Goal: Information Seeking & Learning: Check status

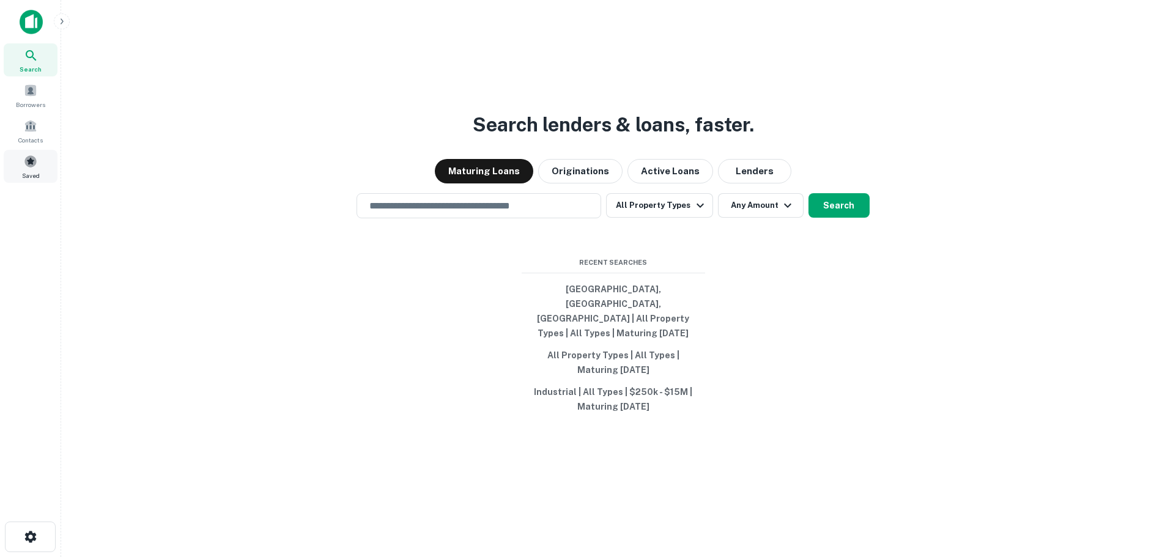
click at [31, 167] on span at bounding box center [30, 161] width 13 height 13
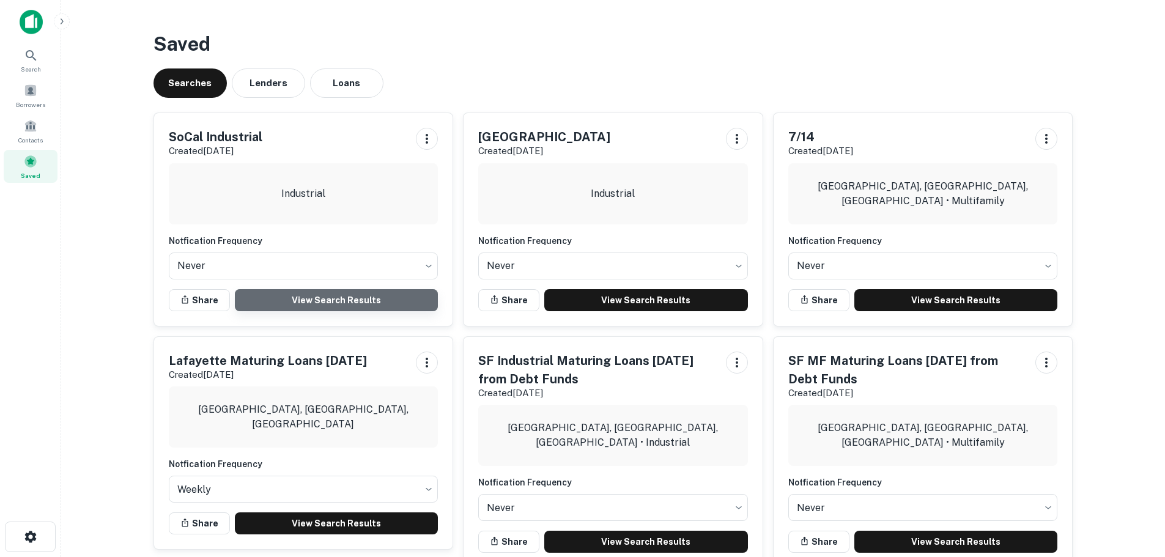
click at [311, 292] on link "View Search Results" at bounding box center [337, 300] width 204 height 22
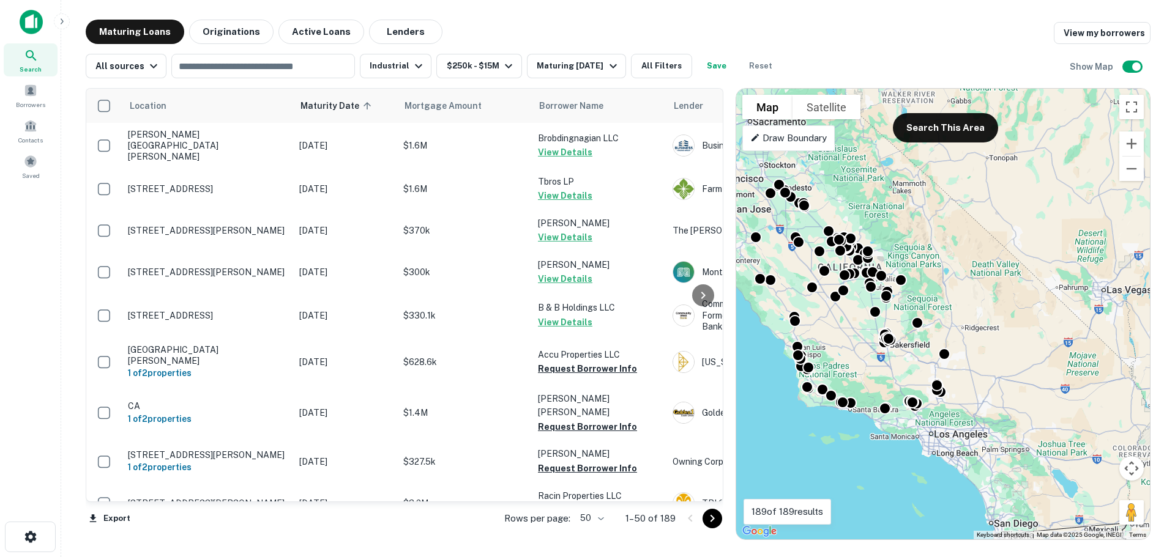
drag, startPoint x: 1023, startPoint y: 409, endPoint x: 902, endPoint y: 375, distance: 125.1
click at [902, 375] on div "To activate drag with keyboard, press Alt + Enter. Once in keyboard drag state,…" at bounding box center [943, 314] width 414 height 451
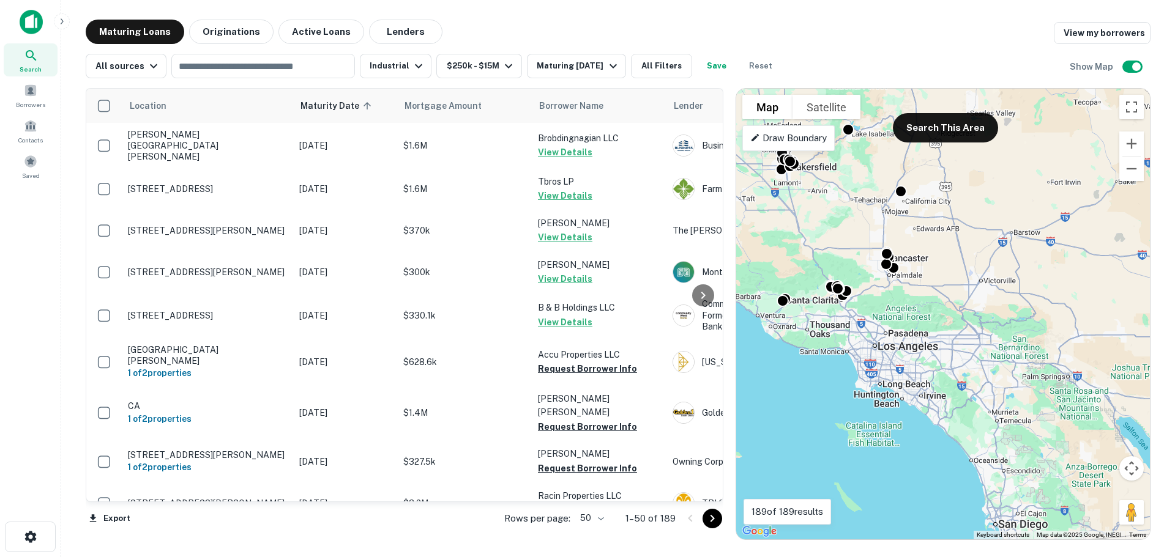
drag, startPoint x: 989, startPoint y: 409, endPoint x: 1001, endPoint y: 292, distance: 118.2
click at [1001, 292] on div "To activate drag with keyboard, press Alt + Enter. Once in keyboard drag state,…" at bounding box center [943, 314] width 414 height 451
click at [959, 120] on button "Search This Area" at bounding box center [945, 127] width 105 height 29
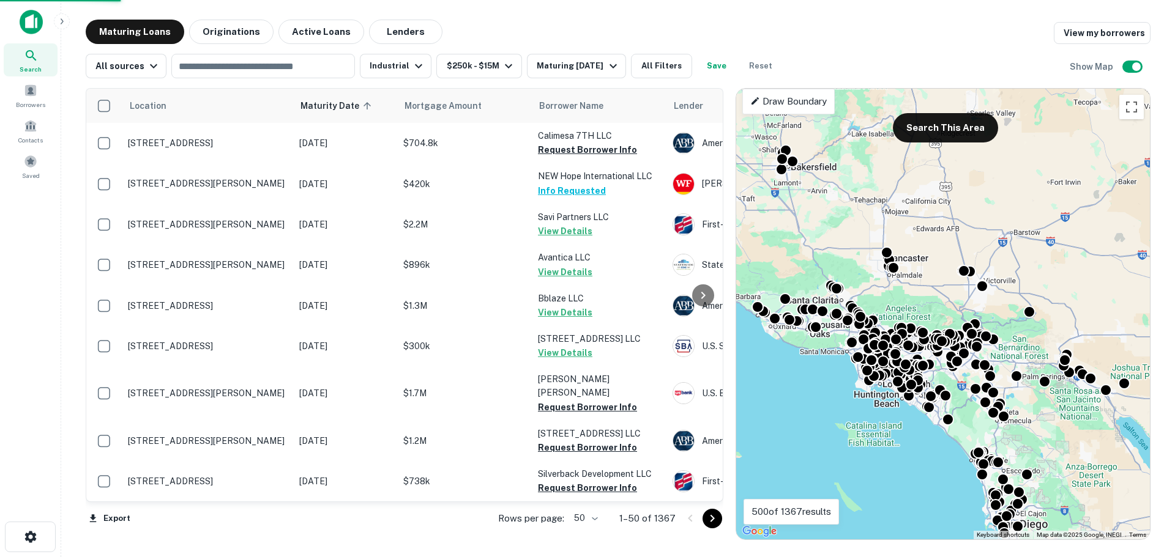
click at [601, 521] on body "Search Borrowers Contacts Saved Maturing Loans Originations Active Loans Lender…" at bounding box center [587, 278] width 1175 height 557
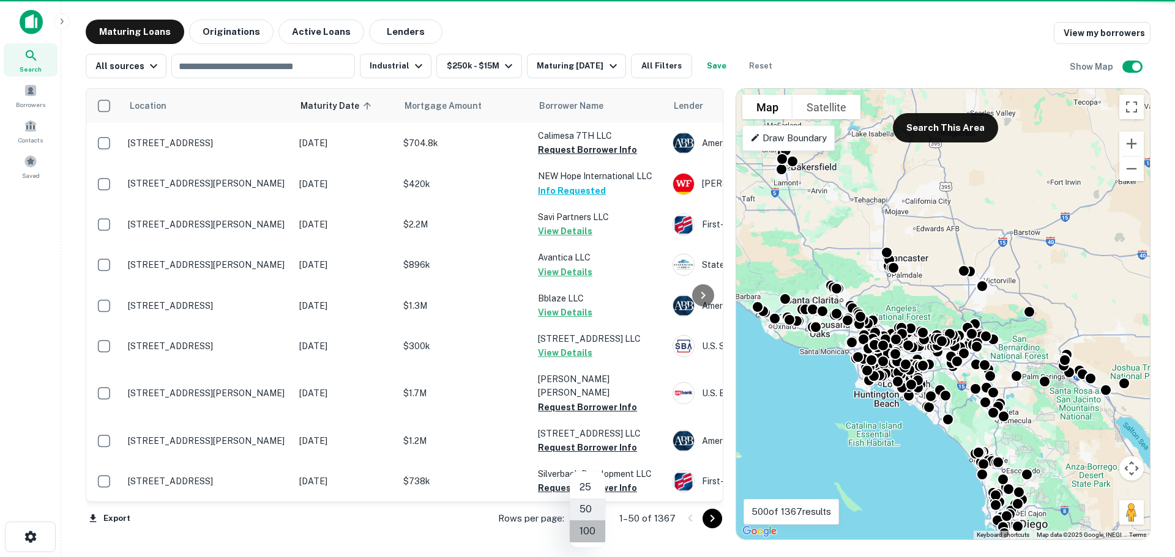
click at [590, 534] on li "100" at bounding box center [587, 532] width 35 height 22
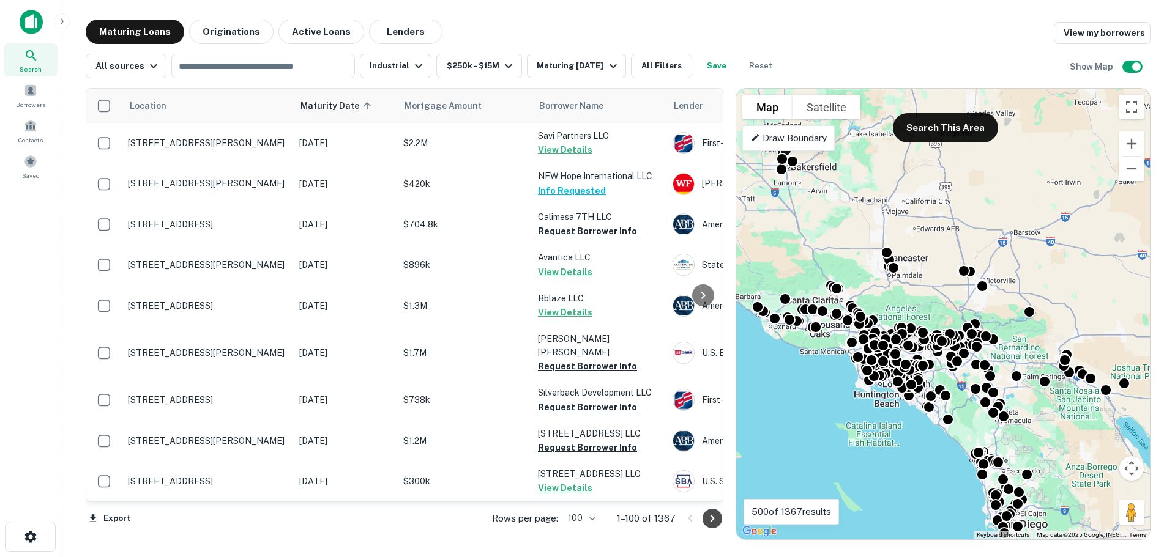
click at [711, 519] on icon "Go to next page" at bounding box center [712, 518] width 15 height 15
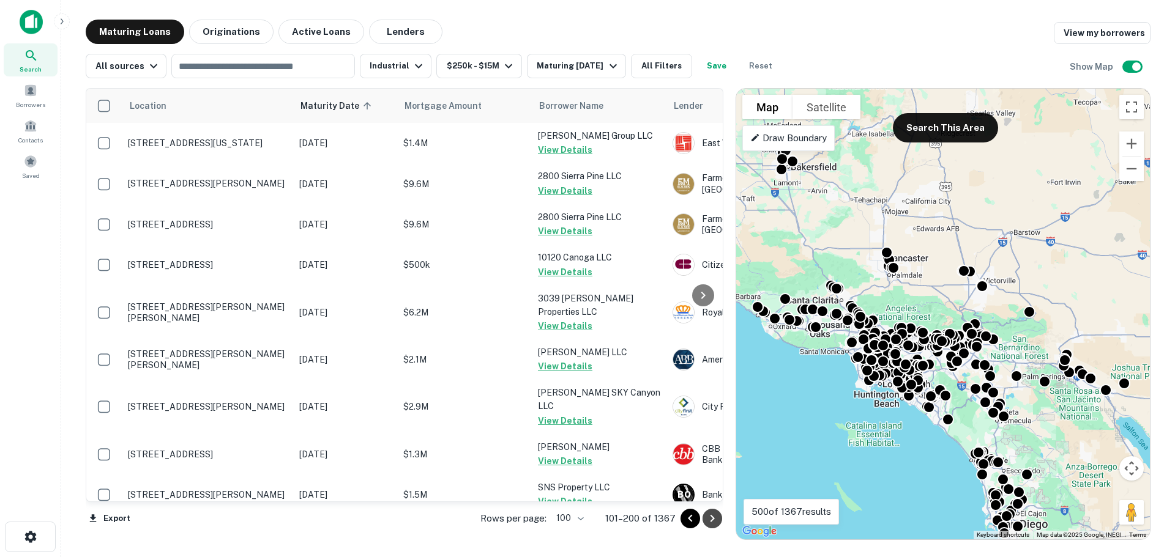
click at [711, 518] on icon "Go to next page" at bounding box center [712, 518] width 15 height 15
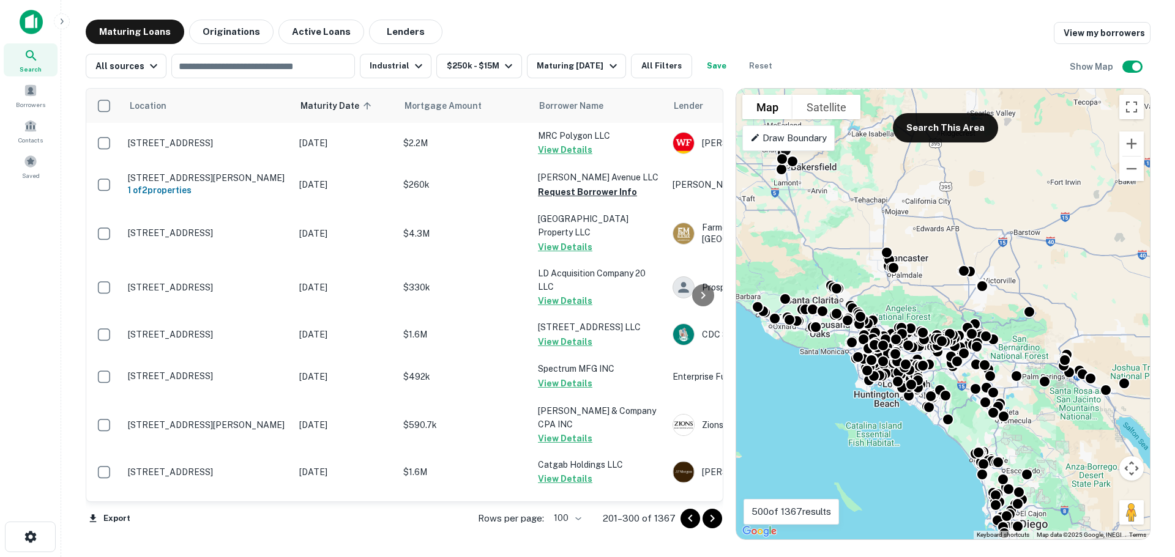
click at [711, 518] on icon "Go to next page" at bounding box center [712, 518] width 15 height 15
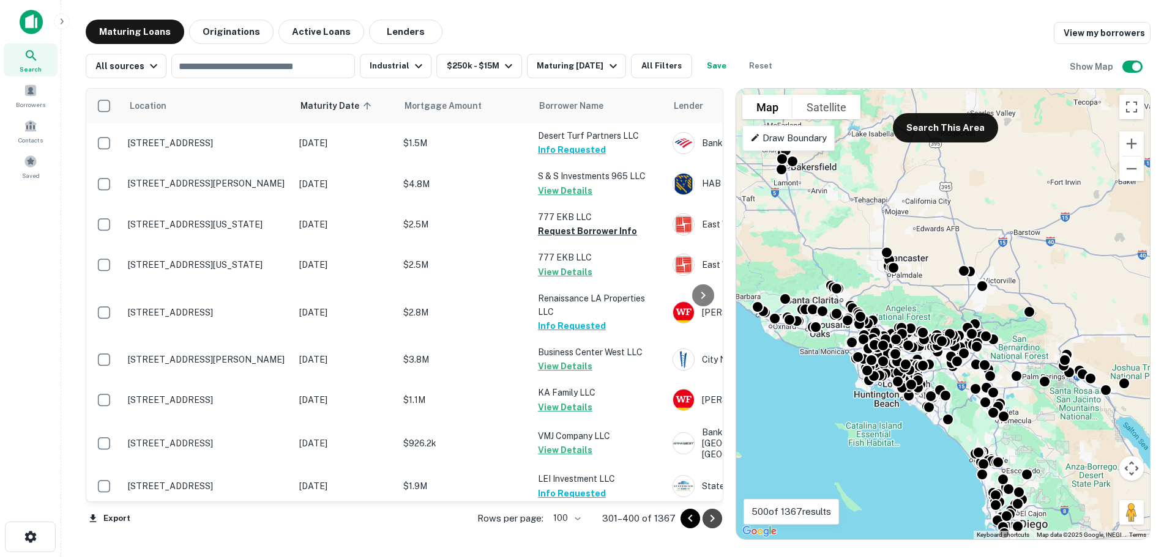
click at [711, 518] on icon "Go to next page" at bounding box center [712, 518] width 15 height 15
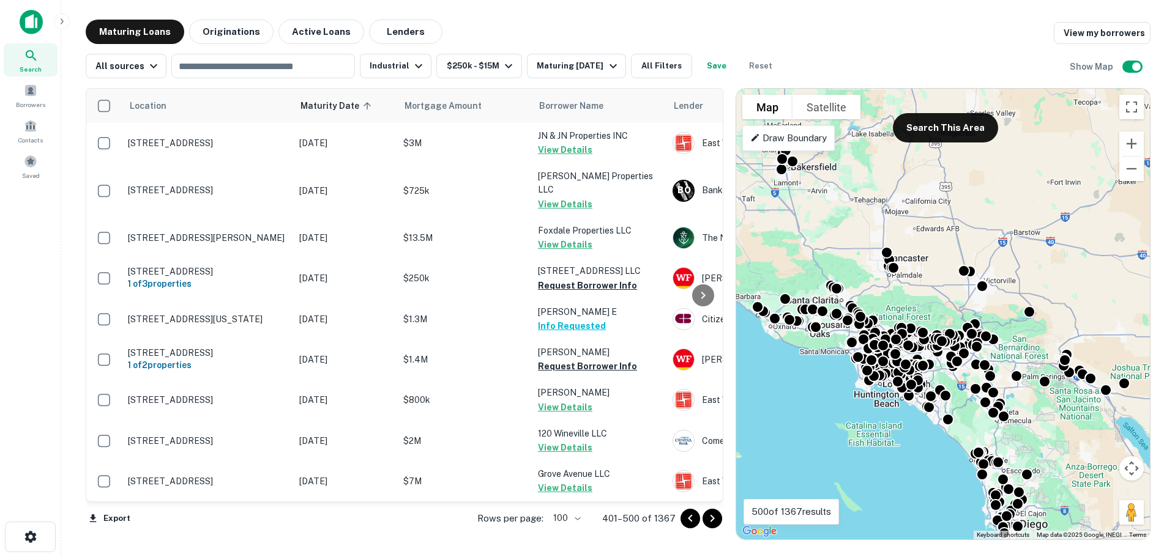
click at [711, 518] on icon "Go to next page" at bounding box center [712, 518] width 15 height 15
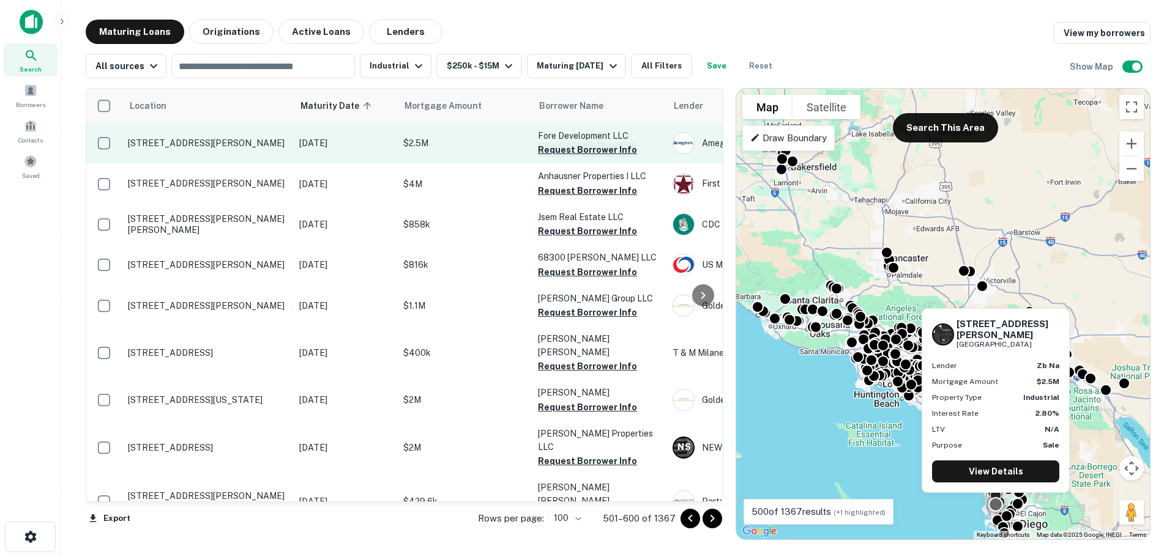
click at [582, 150] on button "Request Borrower Info" at bounding box center [587, 150] width 99 height 15
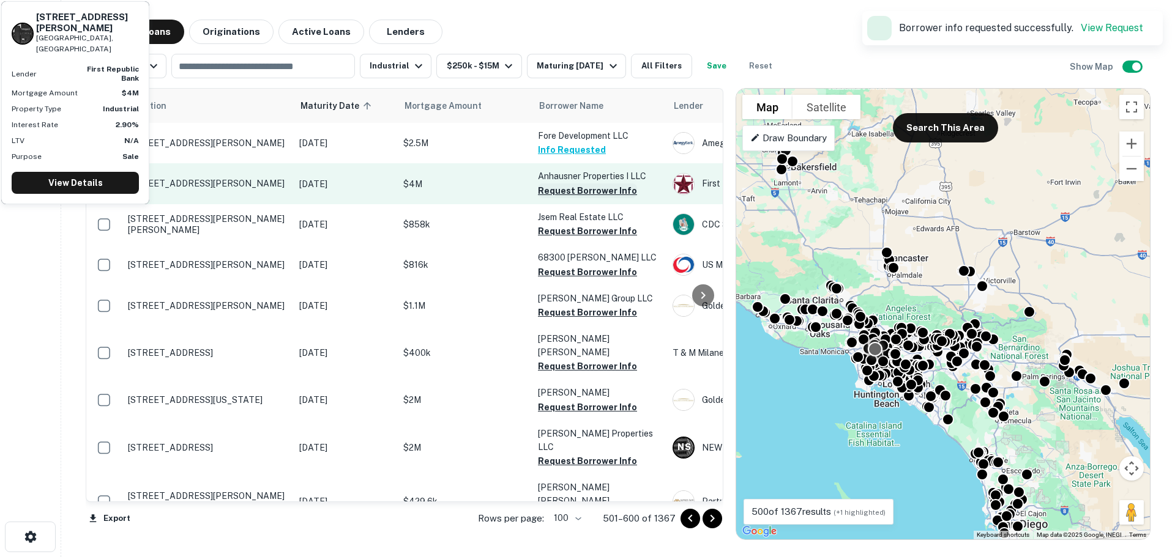
click at [577, 187] on button "Request Borrower Info" at bounding box center [587, 191] width 99 height 15
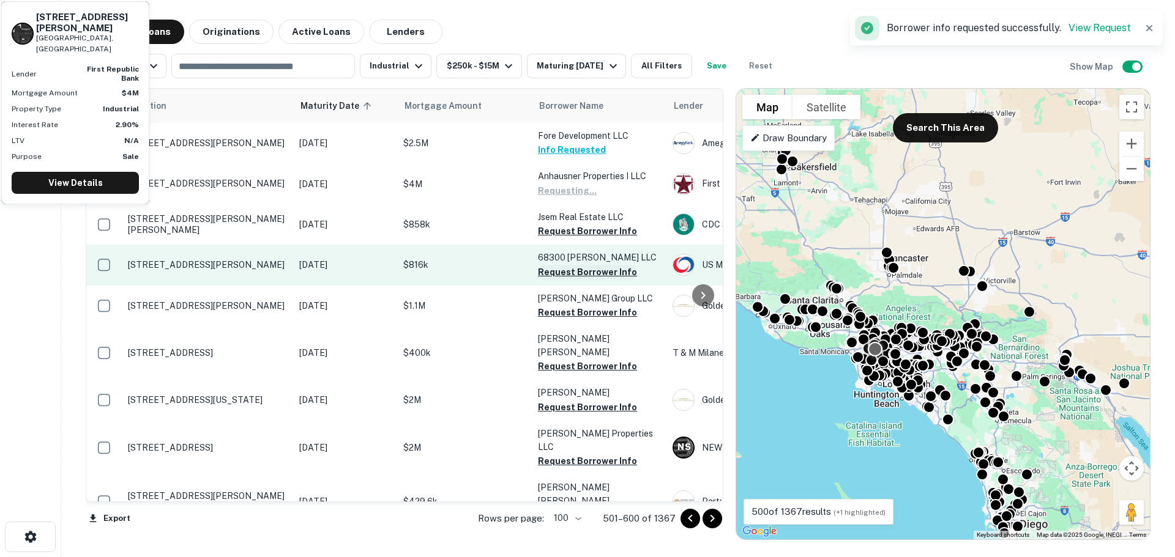
click at [573, 229] on button "Request Borrower Info" at bounding box center [587, 231] width 99 height 15
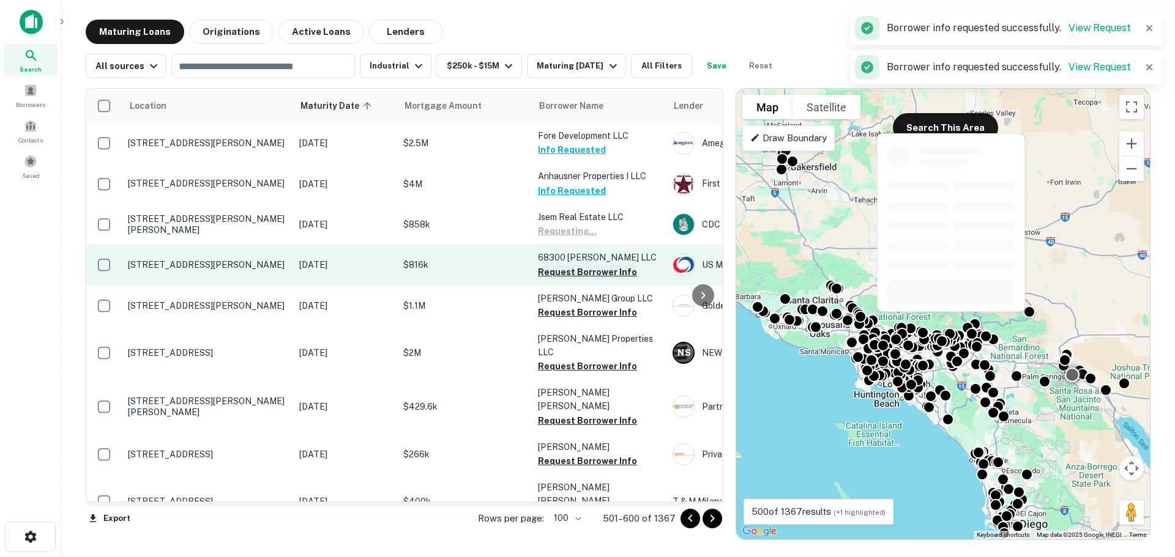
click at [571, 267] on button "Request Borrower Info" at bounding box center [587, 272] width 99 height 15
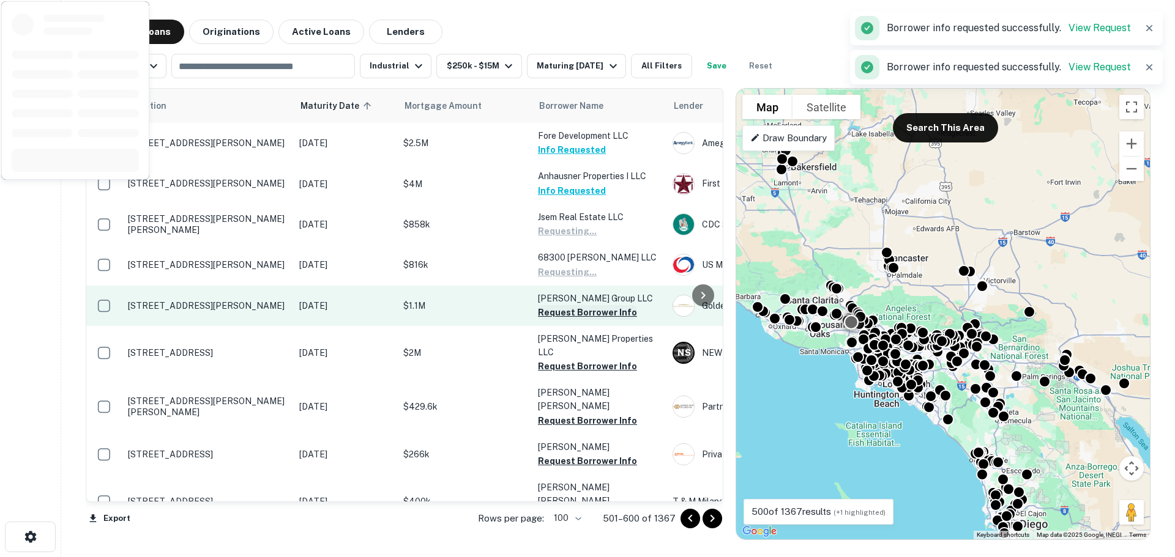
click at [568, 316] on button "Request Borrower Info" at bounding box center [587, 312] width 99 height 15
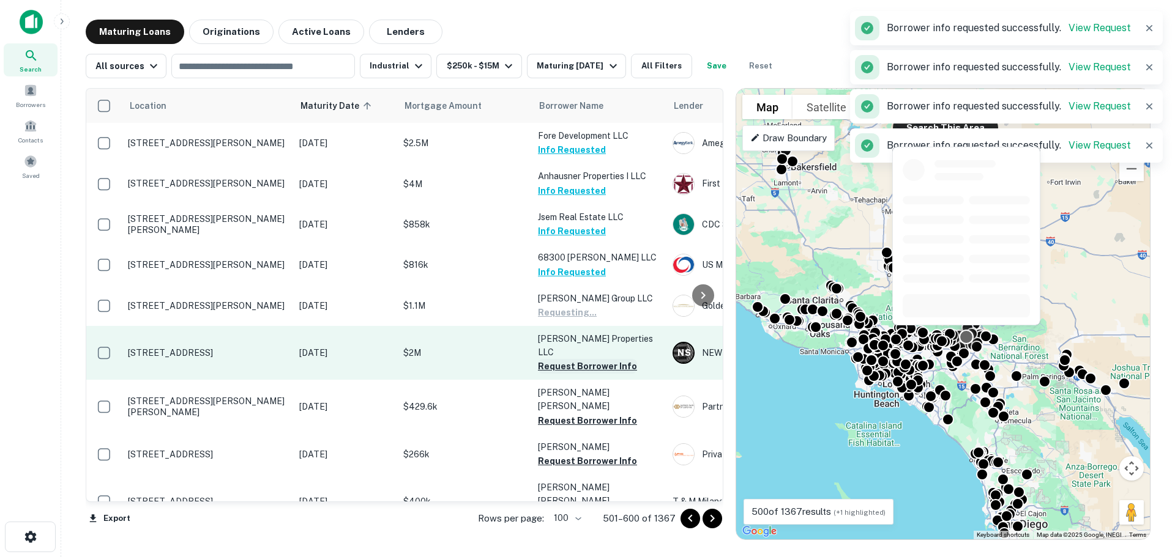
click at [574, 359] on button "Request Borrower Info" at bounding box center [587, 366] width 99 height 15
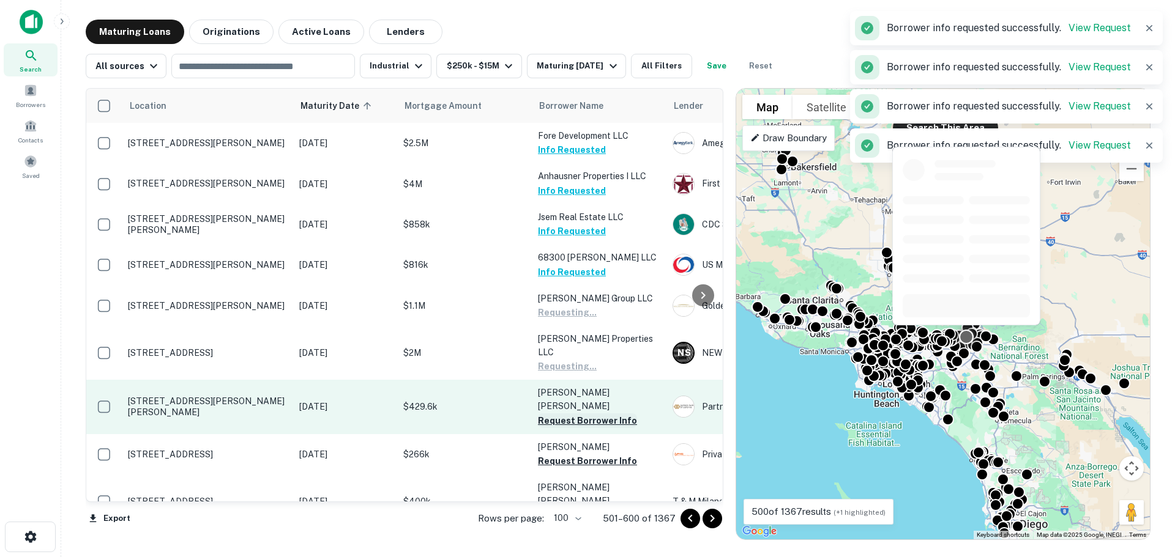
click at [574, 414] on button "Request Borrower Info" at bounding box center [587, 421] width 99 height 15
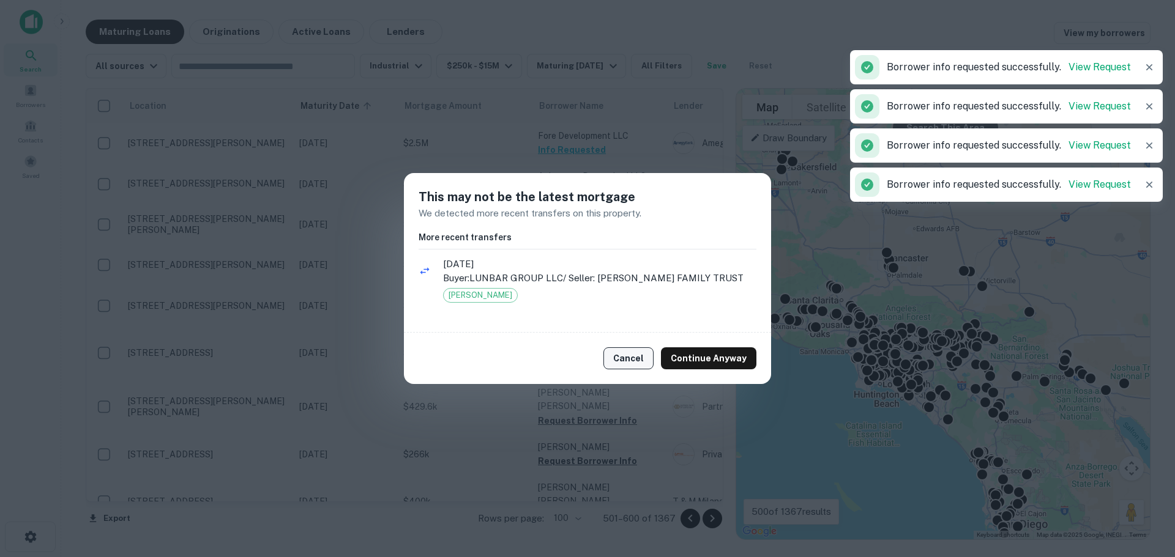
click at [691, 366] on button "Continue Anyway" at bounding box center [708, 358] width 95 height 22
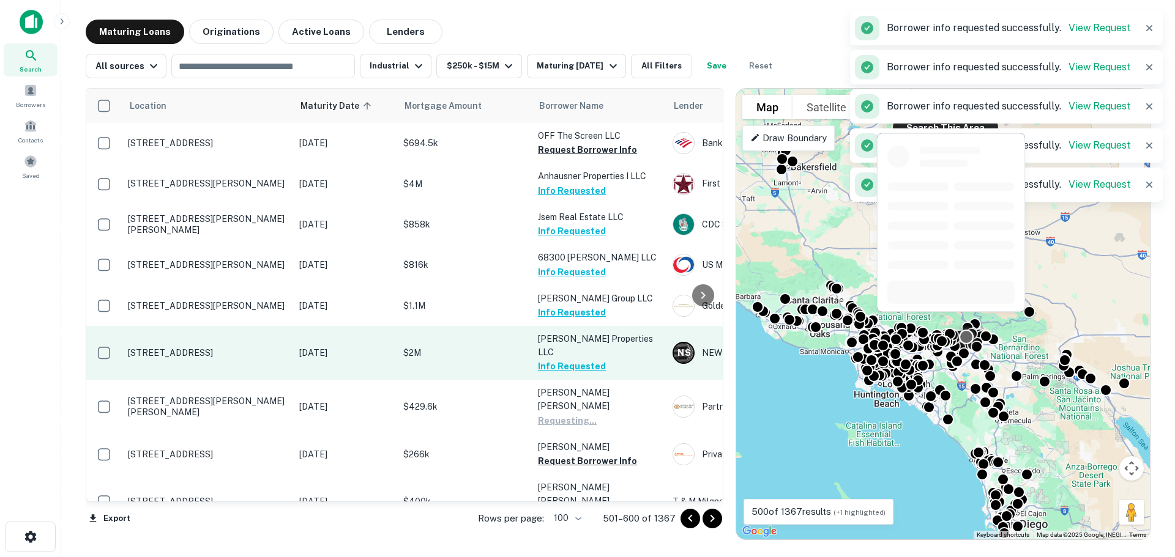
scroll to position [122, 0]
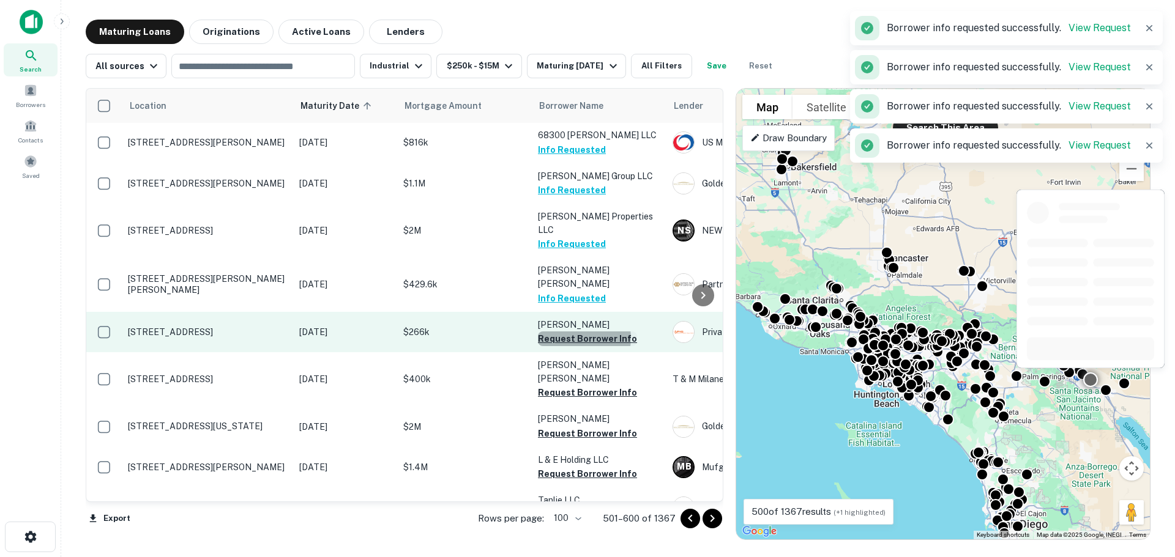
click at [578, 332] on button "Request Borrower Info" at bounding box center [587, 339] width 99 height 15
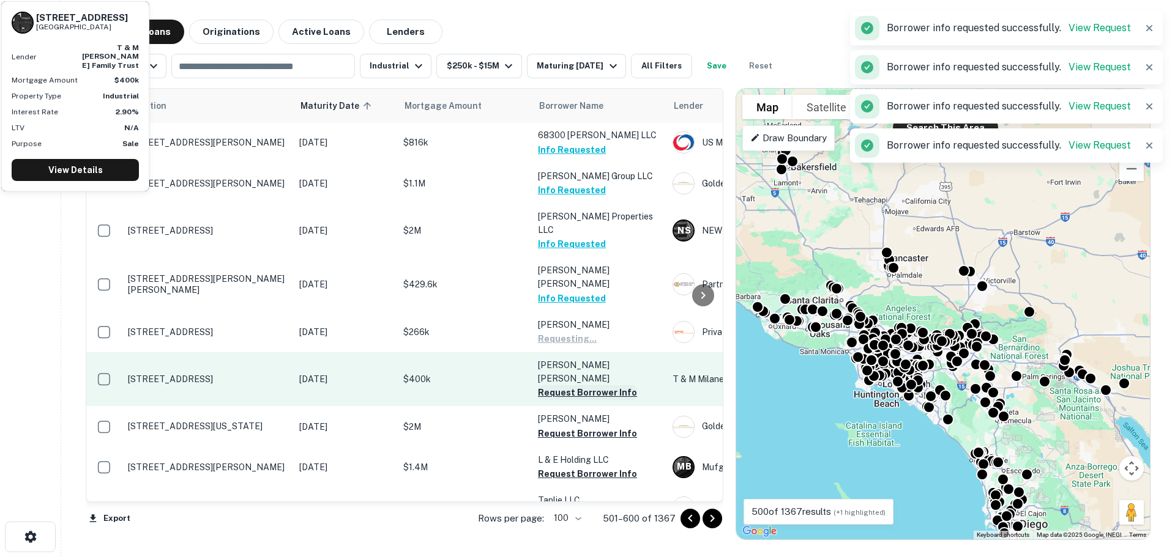
click at [574, 385] on button "Request Borrower Info" at bounding box center [587, 392] width 99 height 15
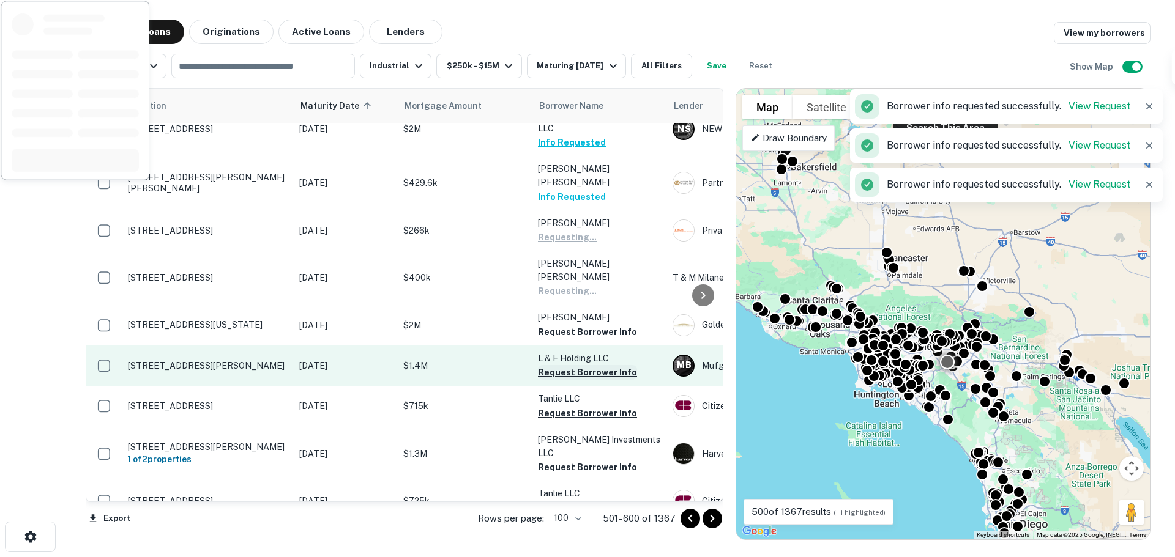
scroll to position [245, 0]
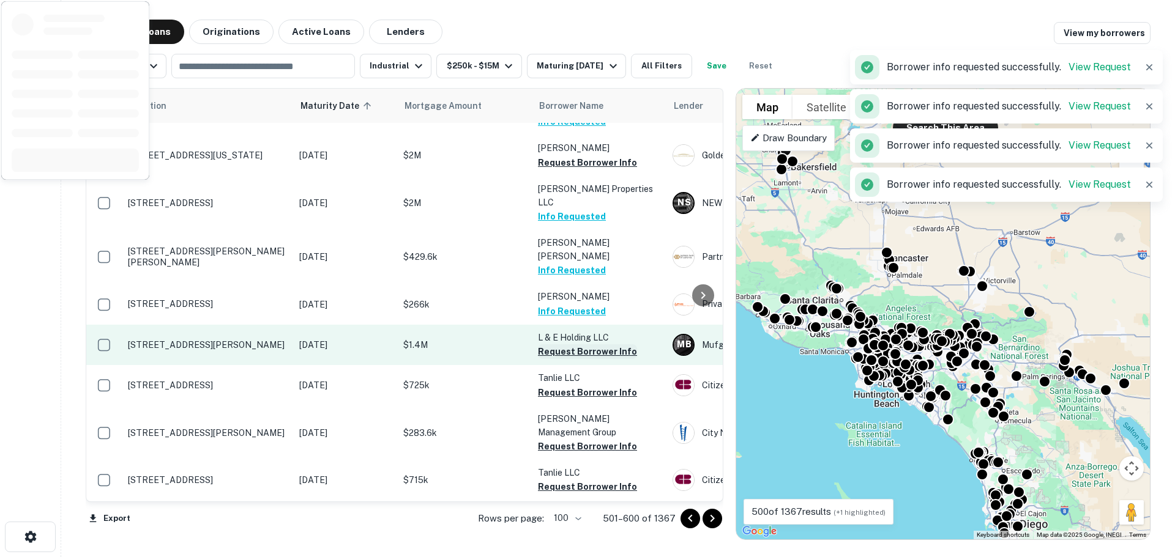
click at [577, 344] on button "Request Borrower Info" at bounding box center [587, 351] width 99 height 15
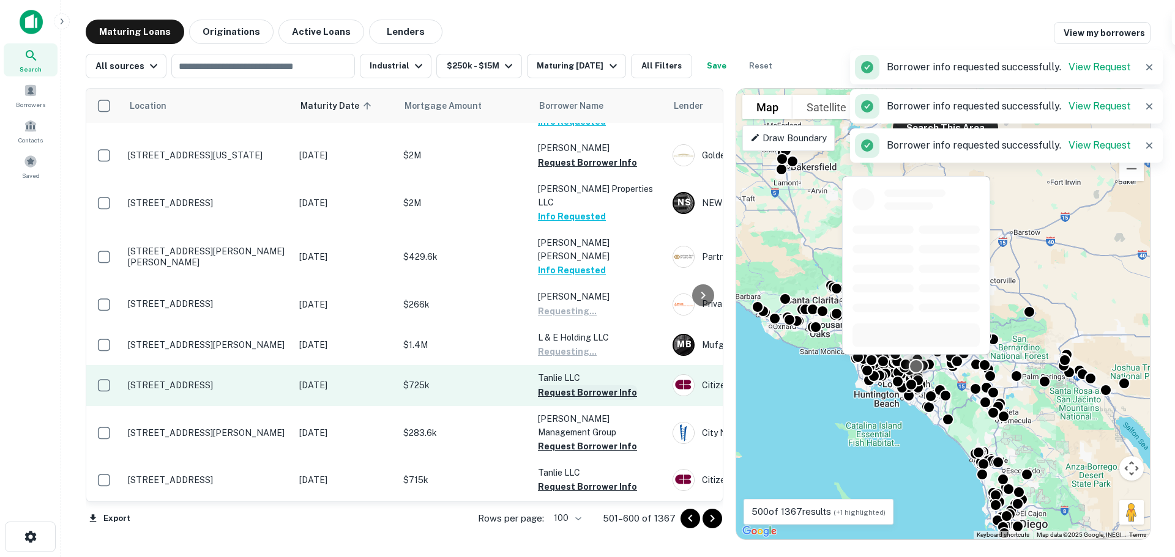
click at [585, 385] on button "Request Borrower Info" at bounding box center [587, 392] width 99 height 15
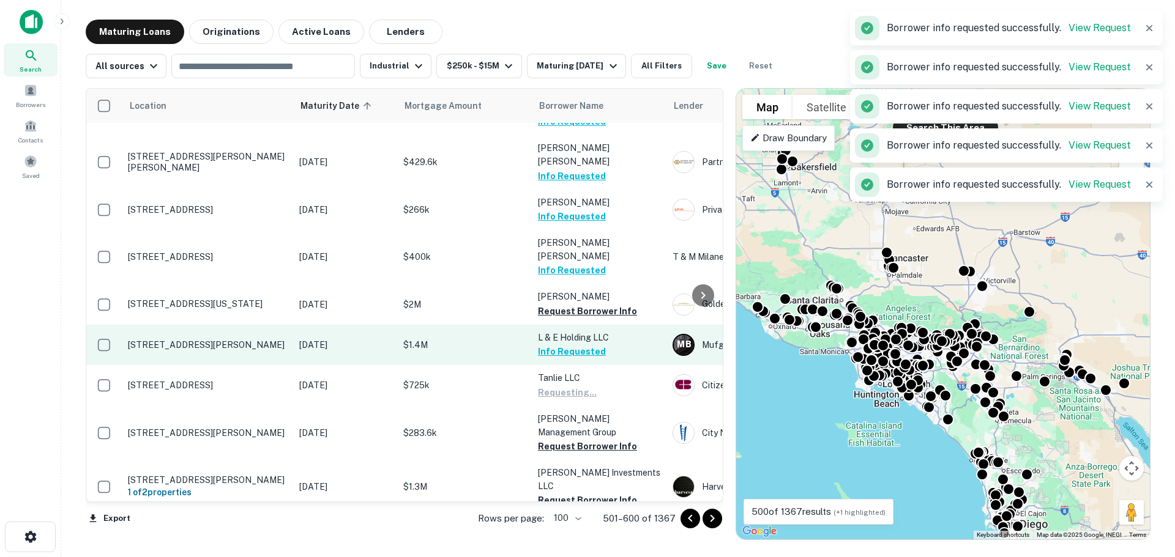
click at [573, 304] on button "Request Borrower Info" at bounding box center [587, 311] width 99 height 15
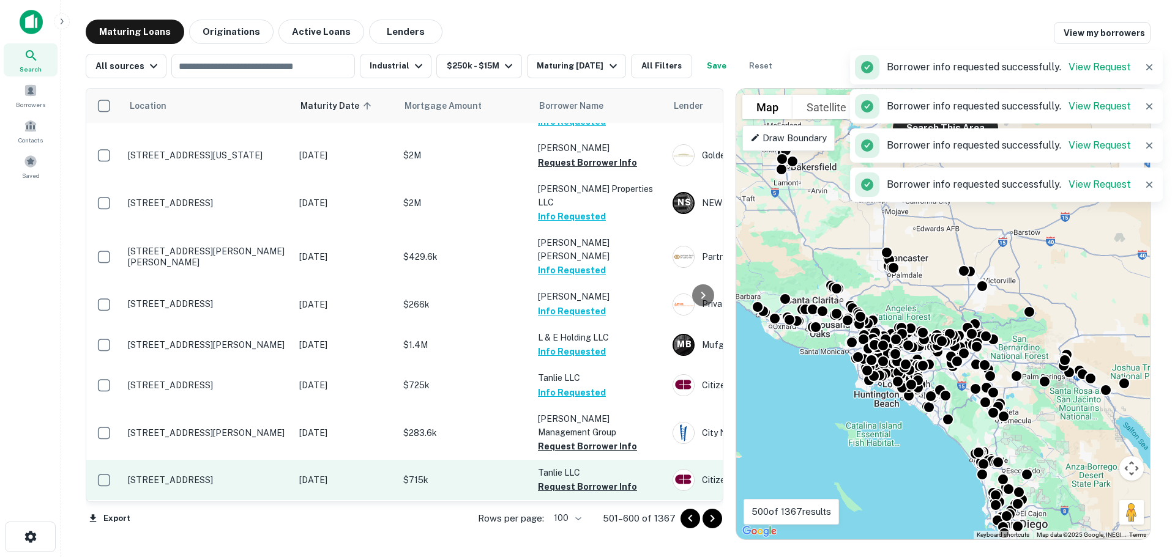
scroll to position [367, 0]
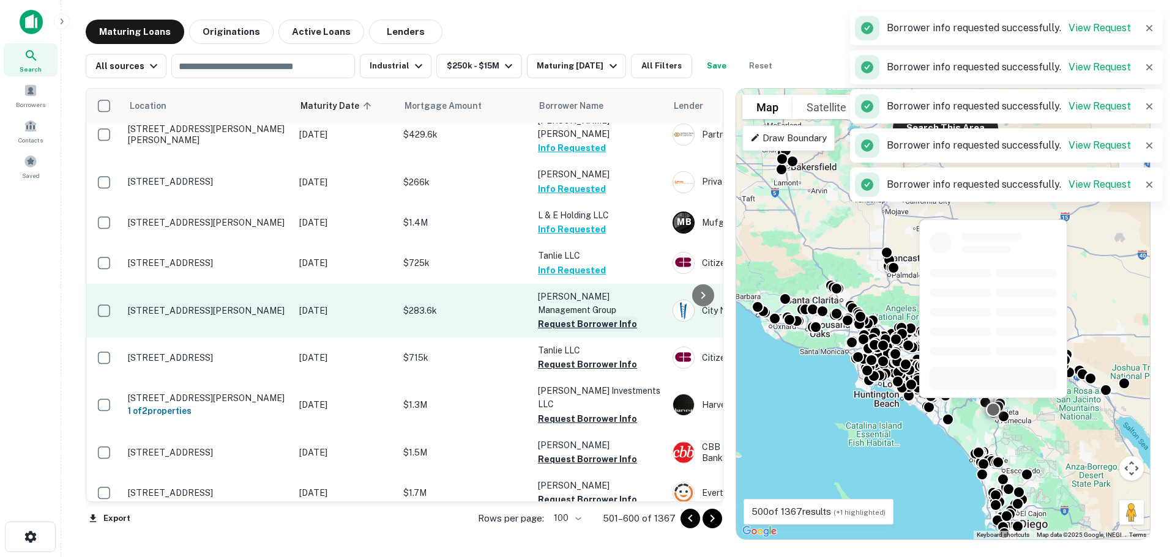
click at [581, 317] on button "Request Borrower Info" at bounding box center [587, 324] width 99 height 15
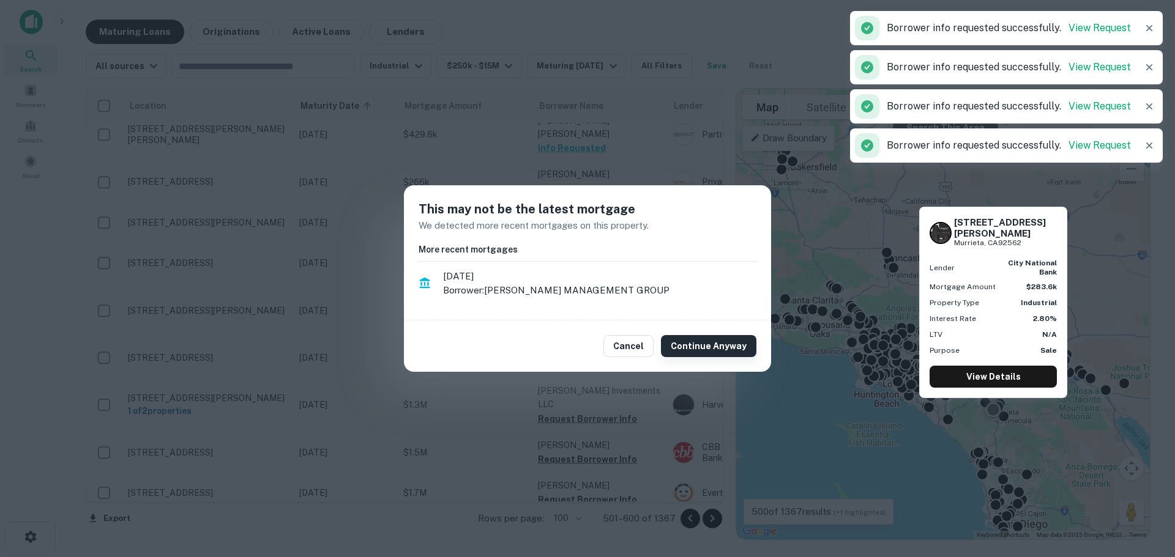
click at [691, 340] on button "Continue Anyway" at bounding box center [708, 346] width 95 height 22
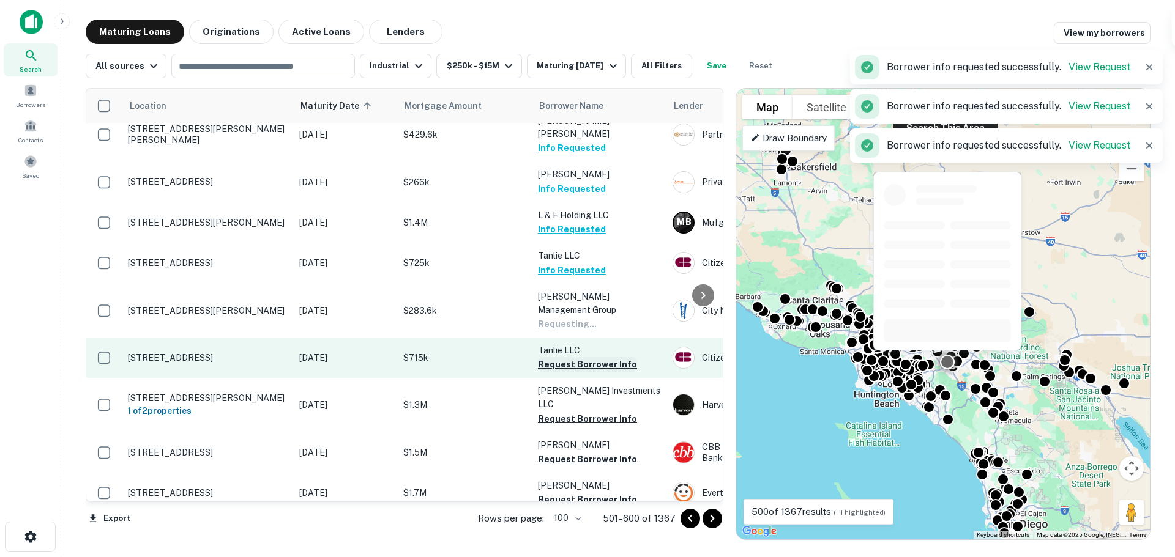
click at [593, 357] on button "Request Borrower Info" at bounding box center [587, 364] width 99 height 15
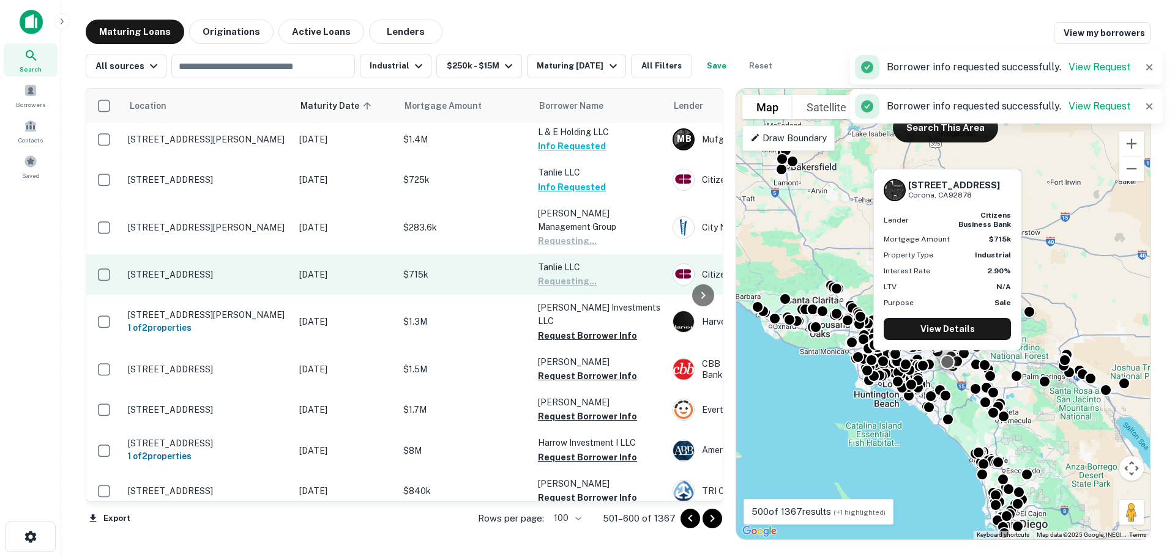
scroll to position [489, 0]
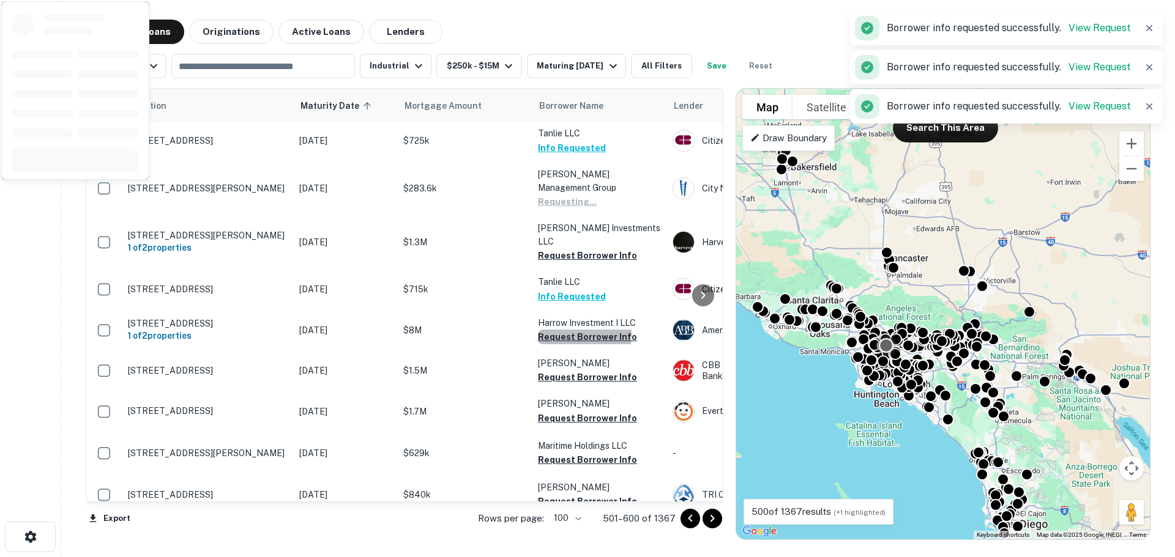
click at [579, 330] on button "Request Borrower Info" at bounding box center [587, 337] width 99 height 15
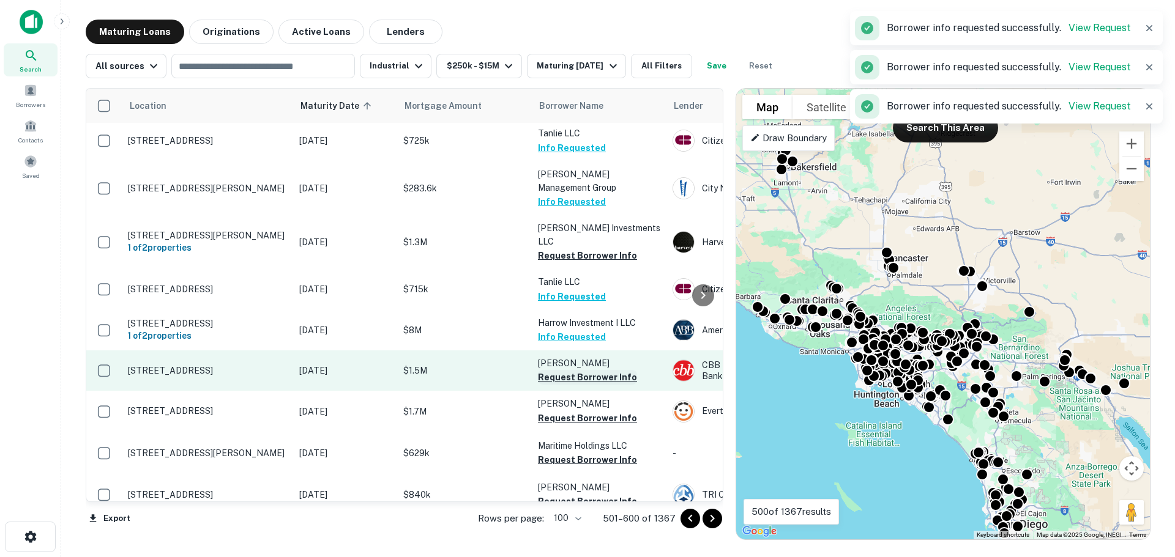
click at [579, 370] on button "Request Borrower Info" at bounding box center [587, 377] width 99 height 15
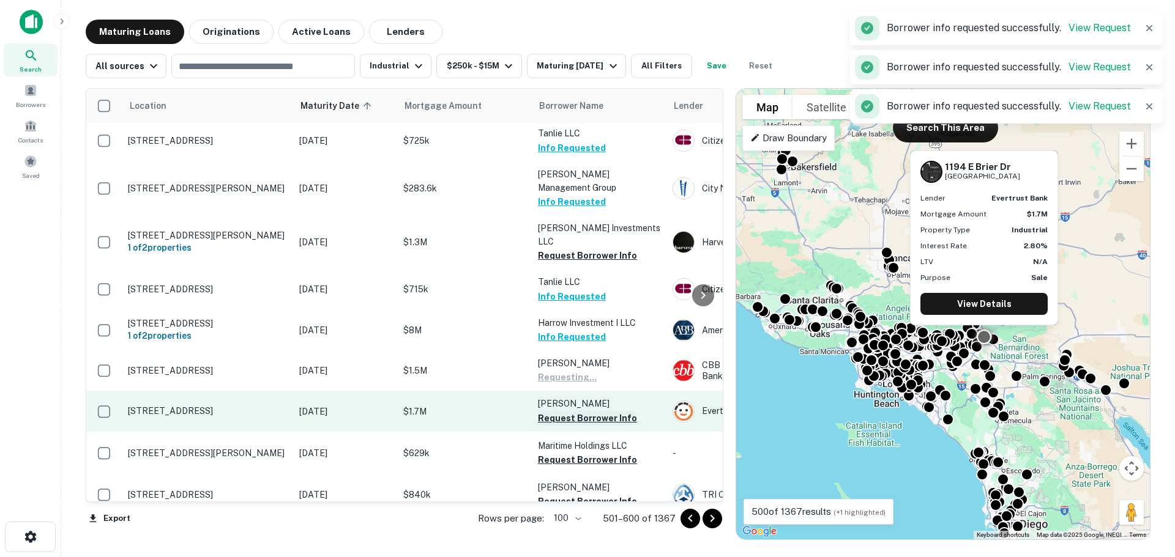
click at [579, 411] on button "Request Borrower Info" at bounding box center [587, 418] width 99 height 15
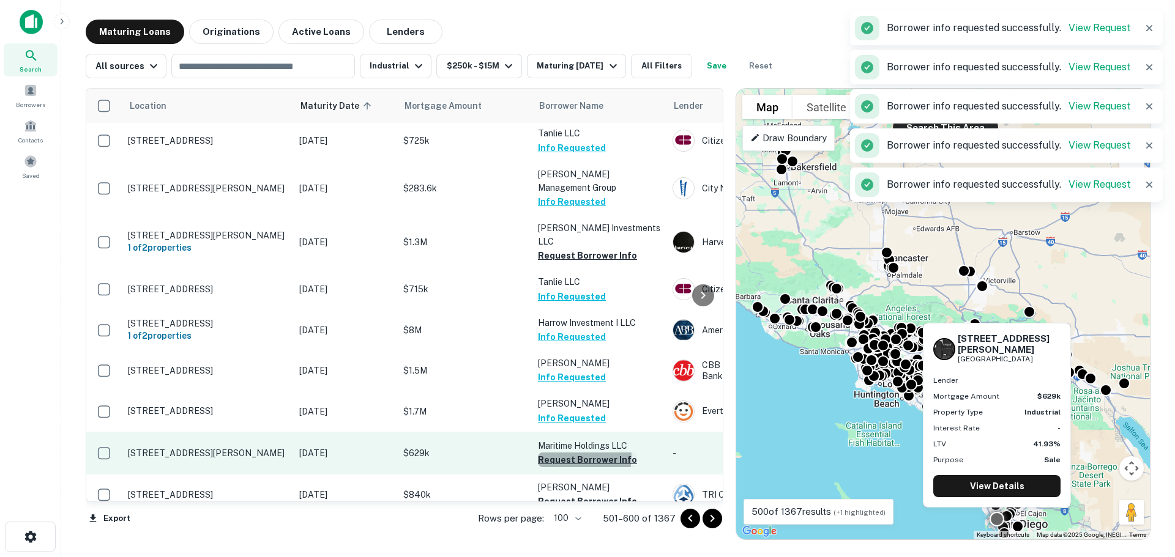
click at [579, 453] on button "Request Borrower Info" at bounding box center [587, 460] width 99 height 15
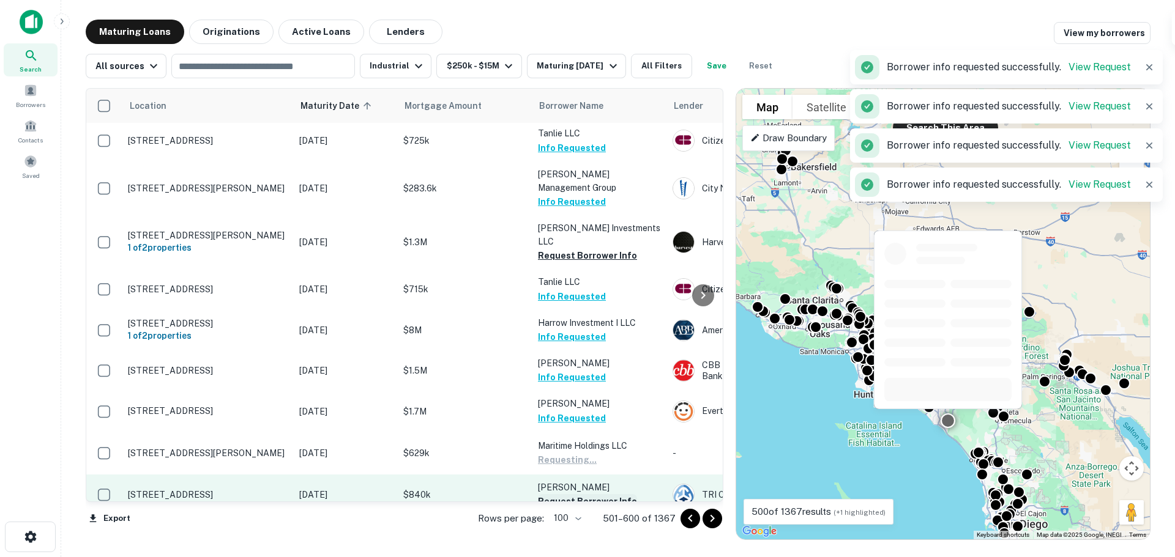
click at [582, 494] on button "Request Borrower Info" at bounding box center [587, 501] width 99 height 15
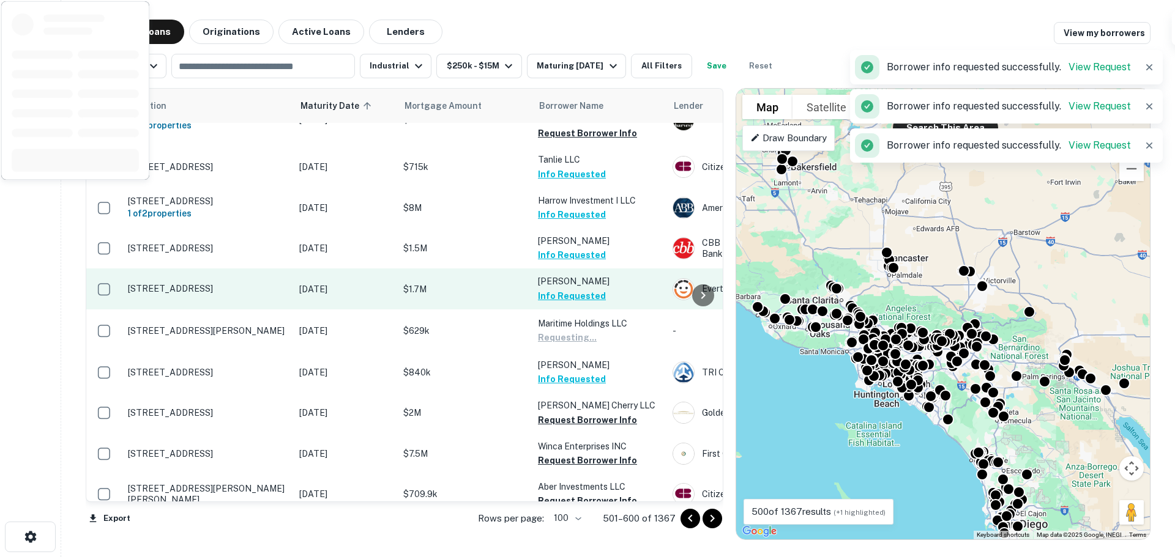
scroll to position [734, 0]
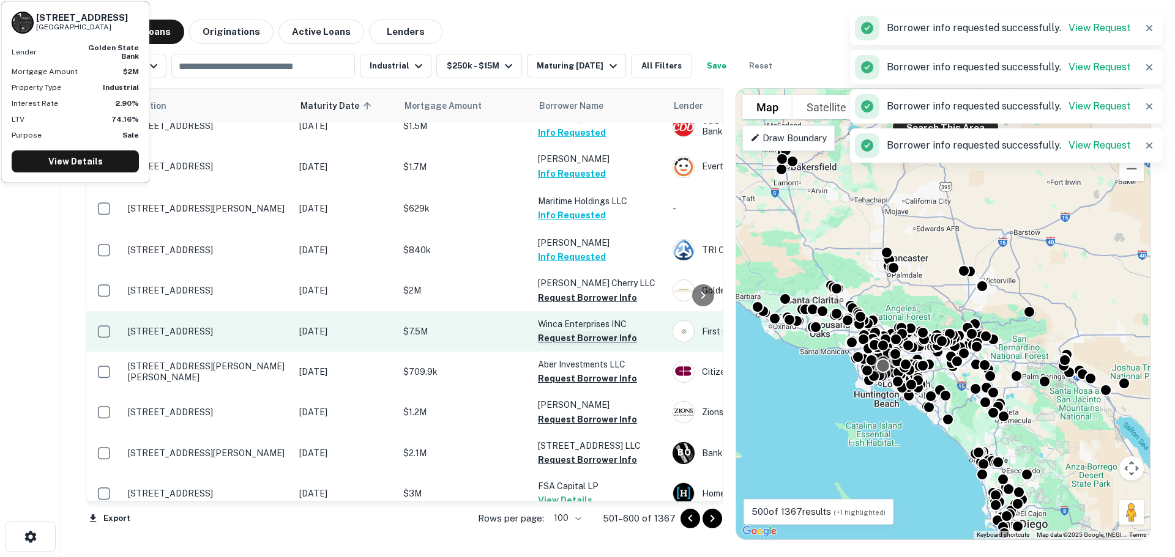
click at [571, 291] on button "Request Borrower Info" at bounding box center [587, 298] width 99 height 15
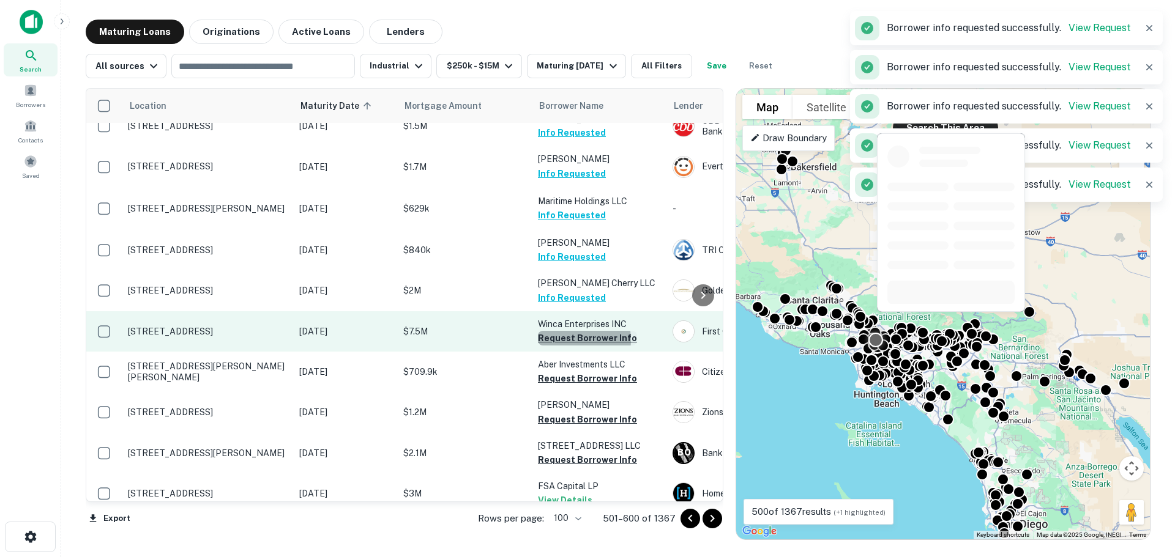
click at [568, 331] on button "Request Borrower Info" at bounding box center [587, 338] width 99 height 15
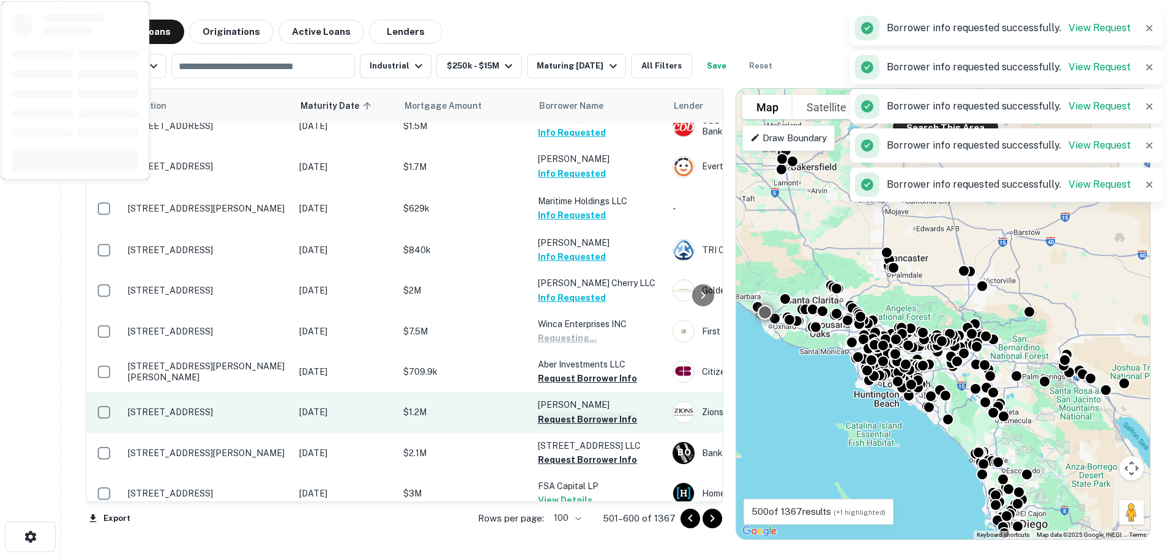
click at [577, 371] on button "Request Borrower Info" at bounding box center [587, 378] width 99 height 15
click at [579, 412] on button "Request Borrower Info" at bounding box center [587, 419] width 99 height 15
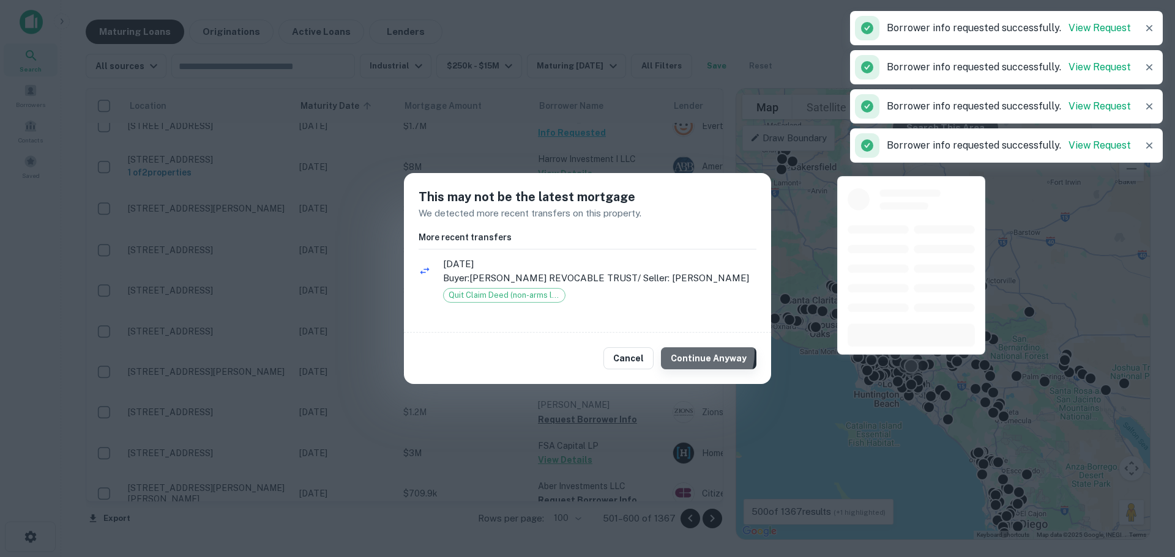
click at [694, 361] on button "Continue Anyway" at bounding box center [708, 358] width 95 height 22
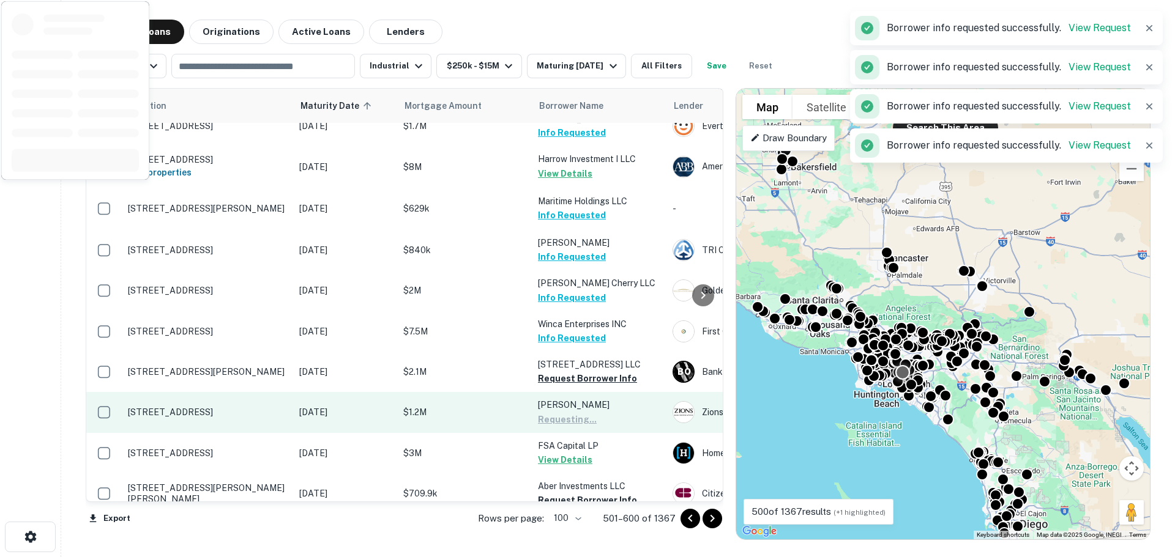
click at [576, 371] on button "Request Borrower Info" at bounding box center [587, 378] width 99 height 15
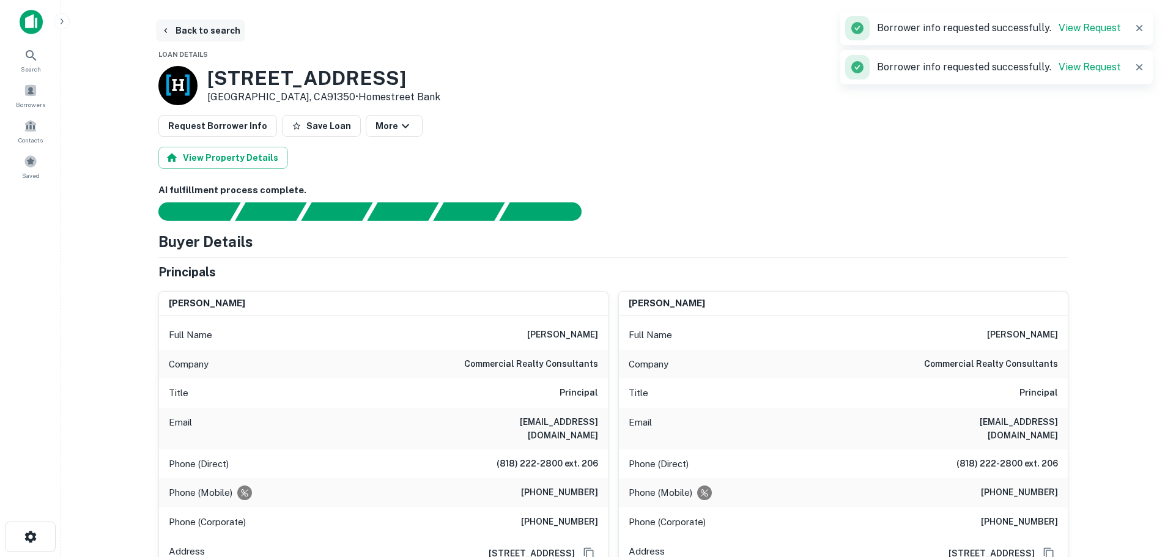
click at [166, 28] on icon "button" at bounding box center [166, 31] width 10 height 10
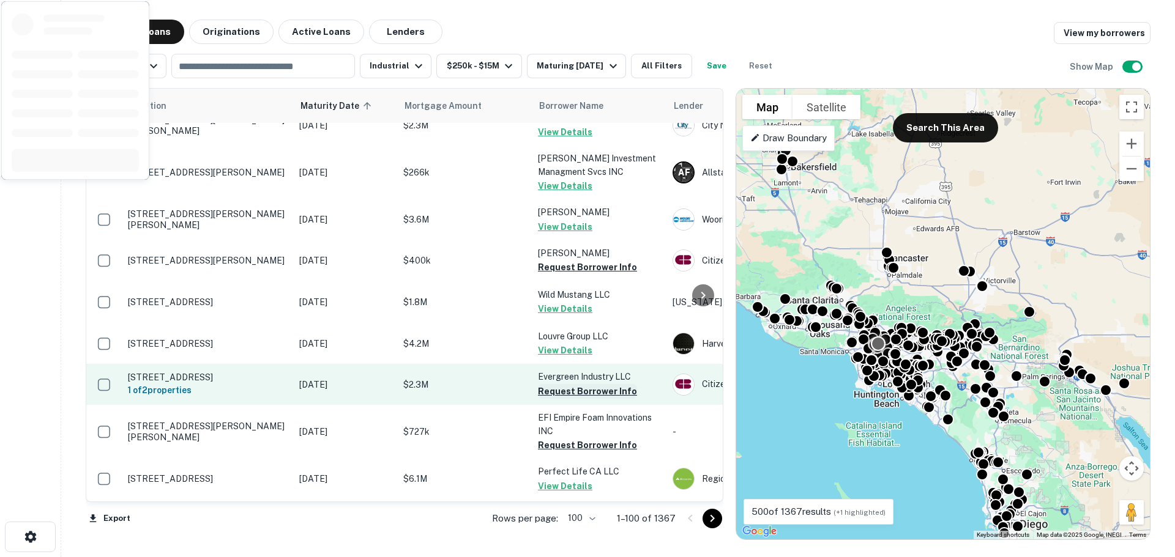
scroll to position [1355, 0]
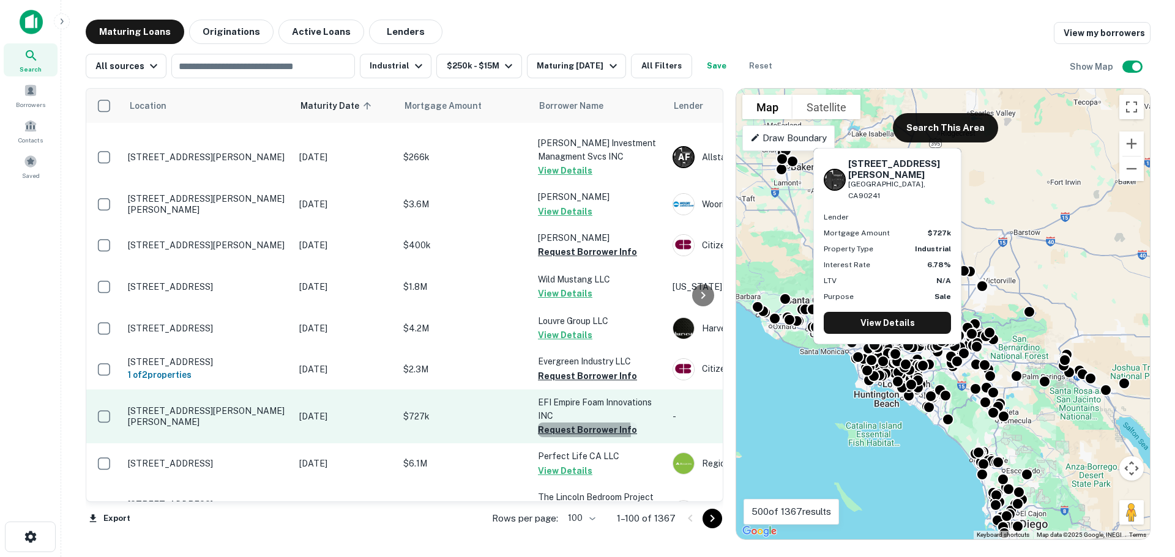
click at [563, 423] on button "Request Borrower Info" at bounding box center [587, 430] width 99 height 15
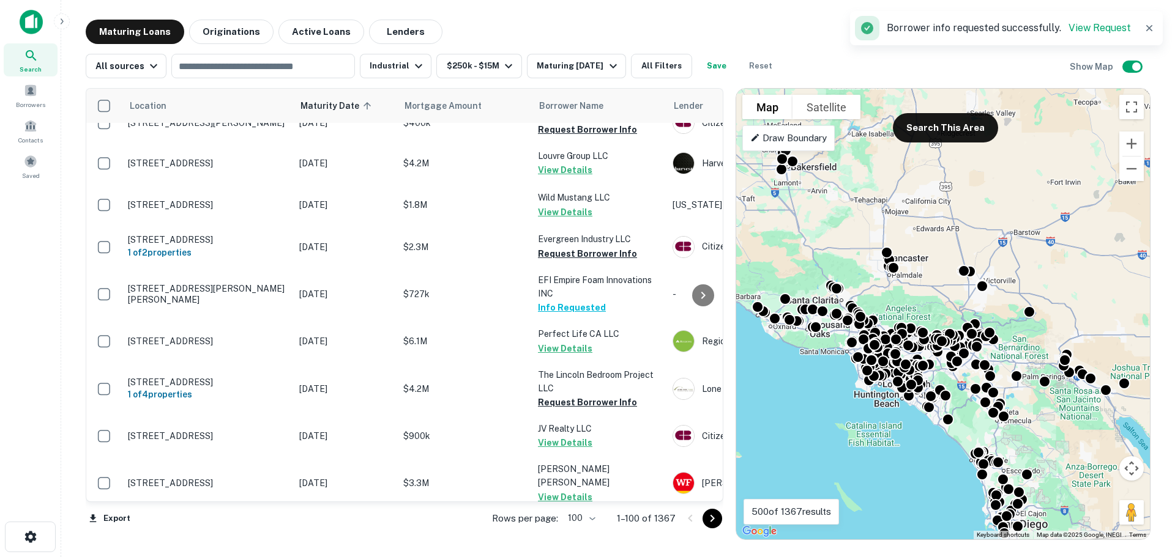
scroll to position [2089, 0]
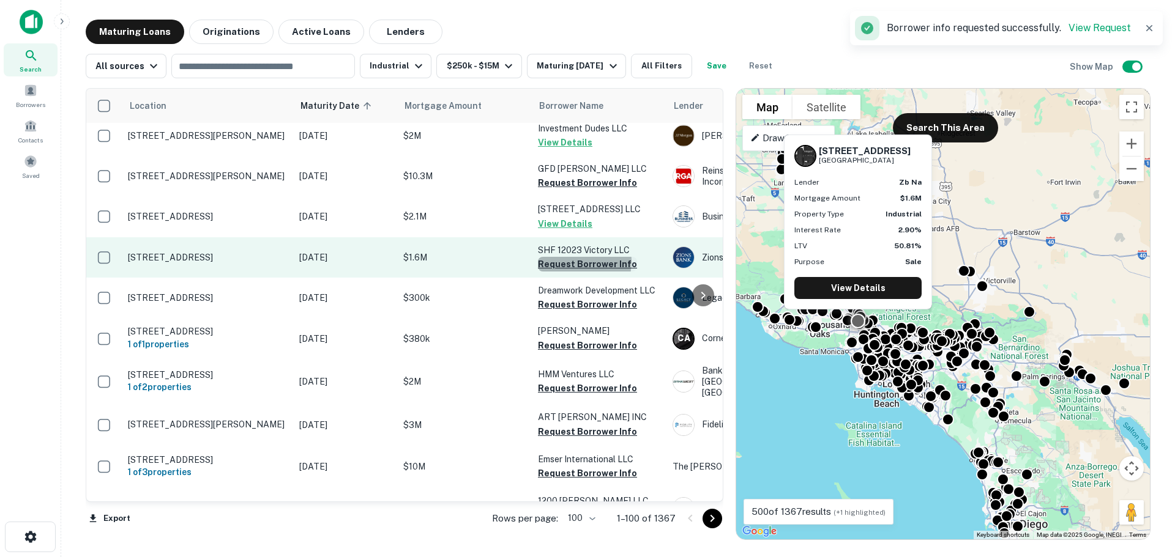
click at [576, 257] on button "Request Borrower Info" at bounding box center [587, 264] width 99 height 15
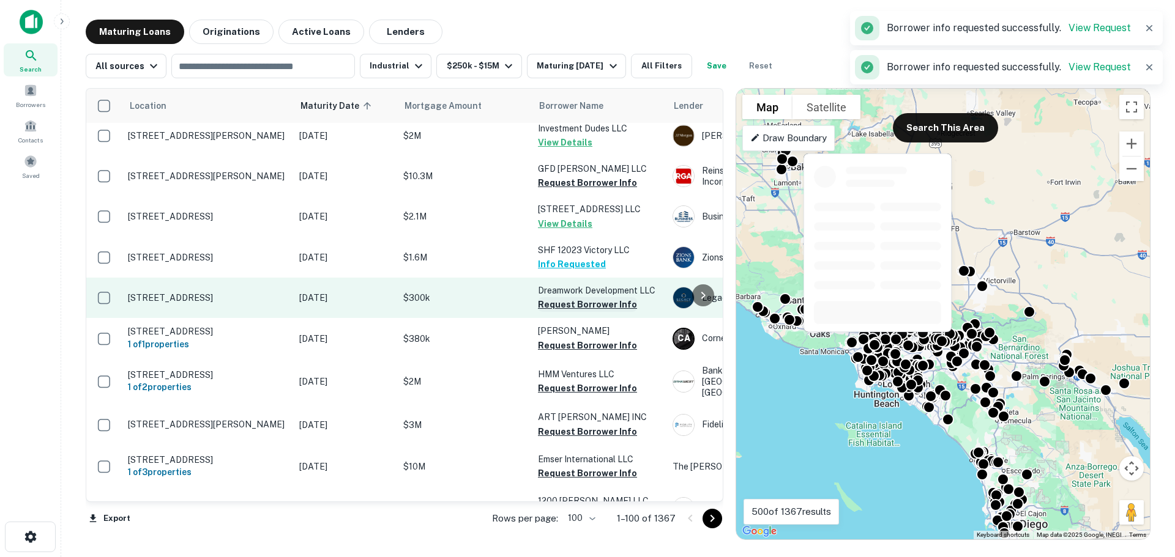
click at [575, 297] on button "Request Borrower Info" at bounding box center [587, 304] width 99 height 15
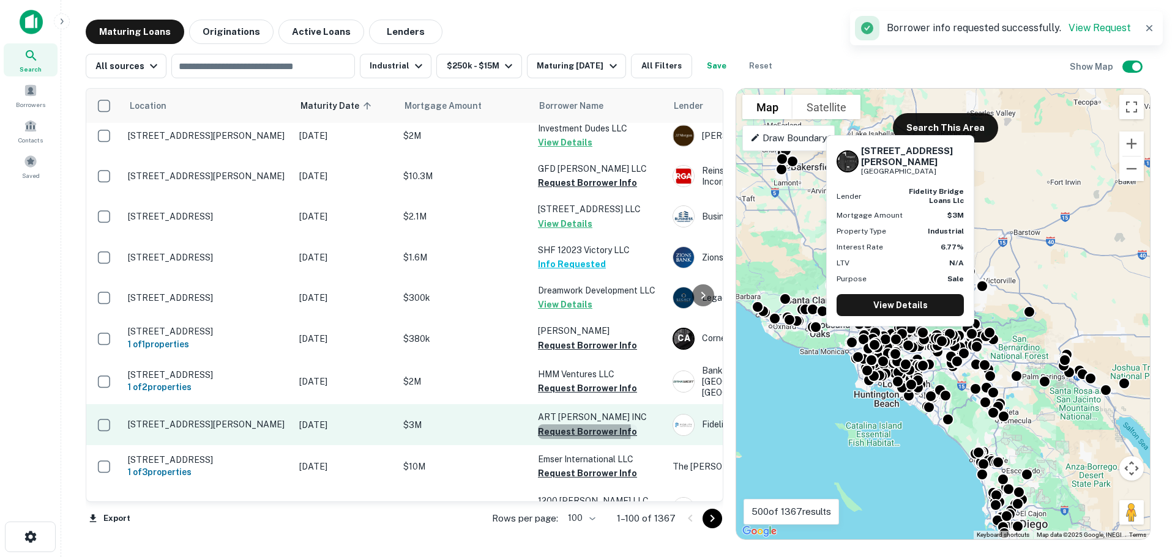
click at [565, 425] on button "Request Borrower Info" at bounding box center [587, 432] width 99 height 15
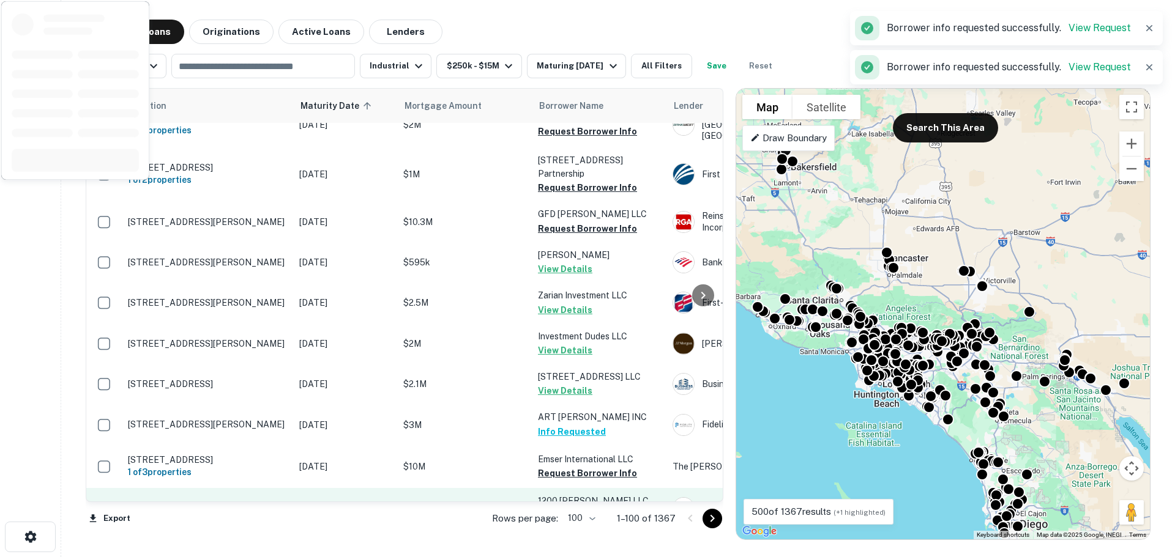
scroll to position [2211, 0]
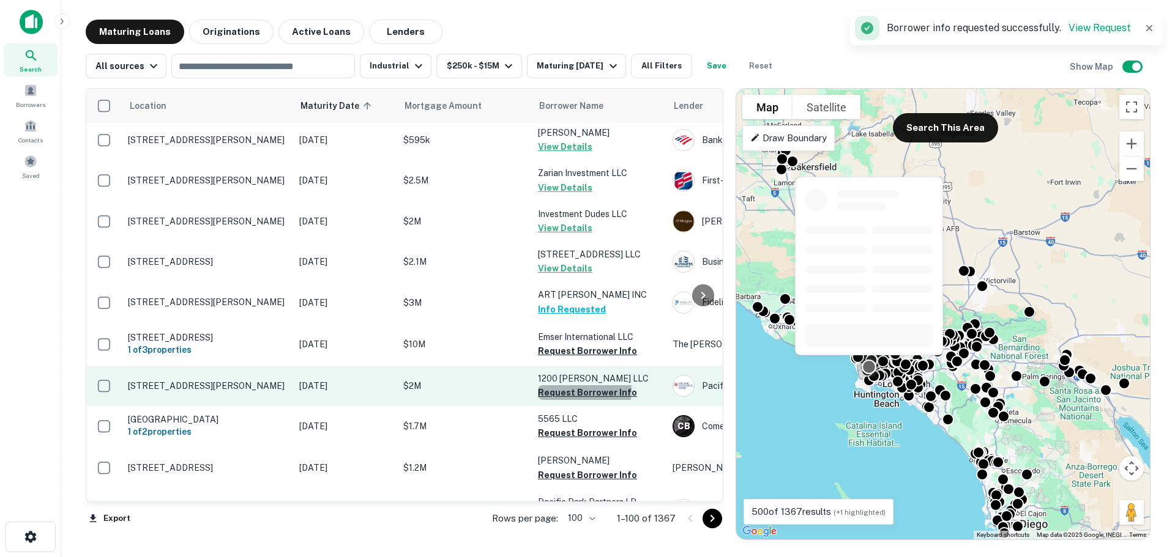
click at [578, 385] on button "Request Borrower Info" at bounding box center [587, 392] width 99 height 15
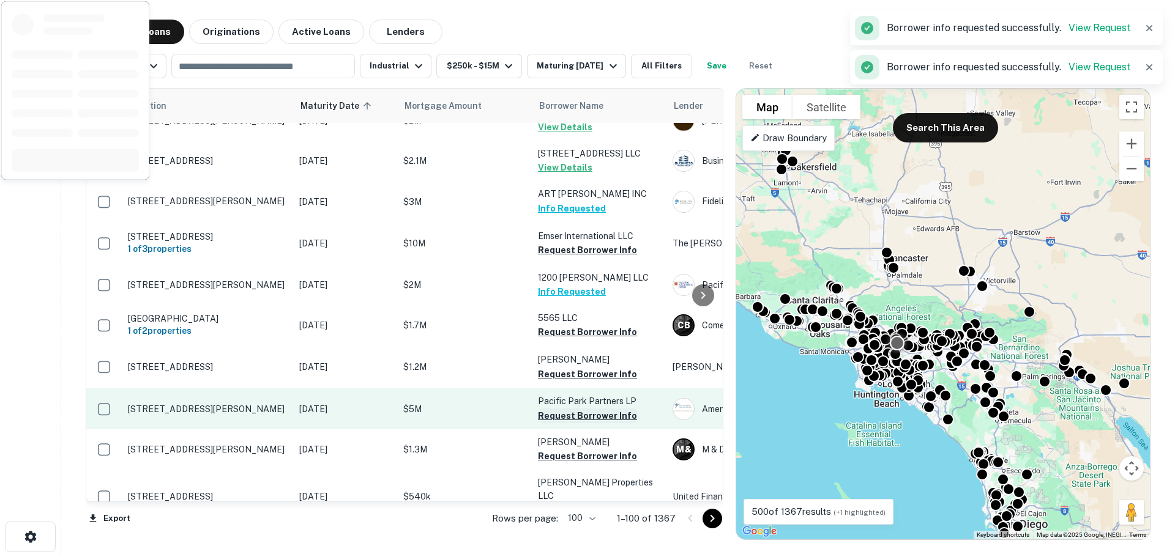
scroll to position [2334, 0]
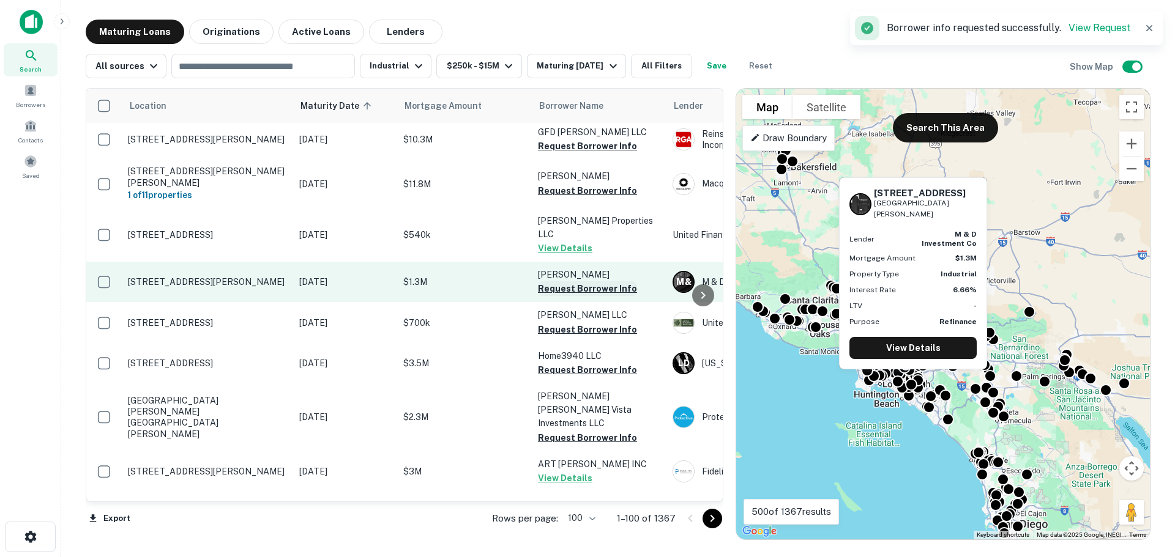
click at [574, 281] on button "Request Borrower Info" at bounding box center [587, 288] width 99 height 15
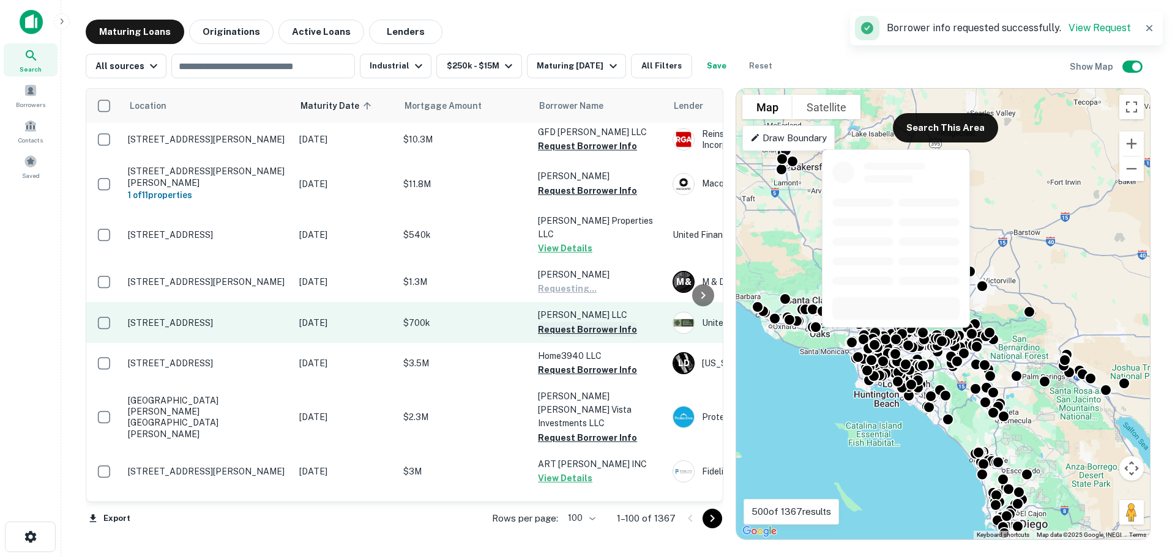
click at [570, 322] on button "Request Borrower Info" at bounding box center [587, 329] width 99 height 15
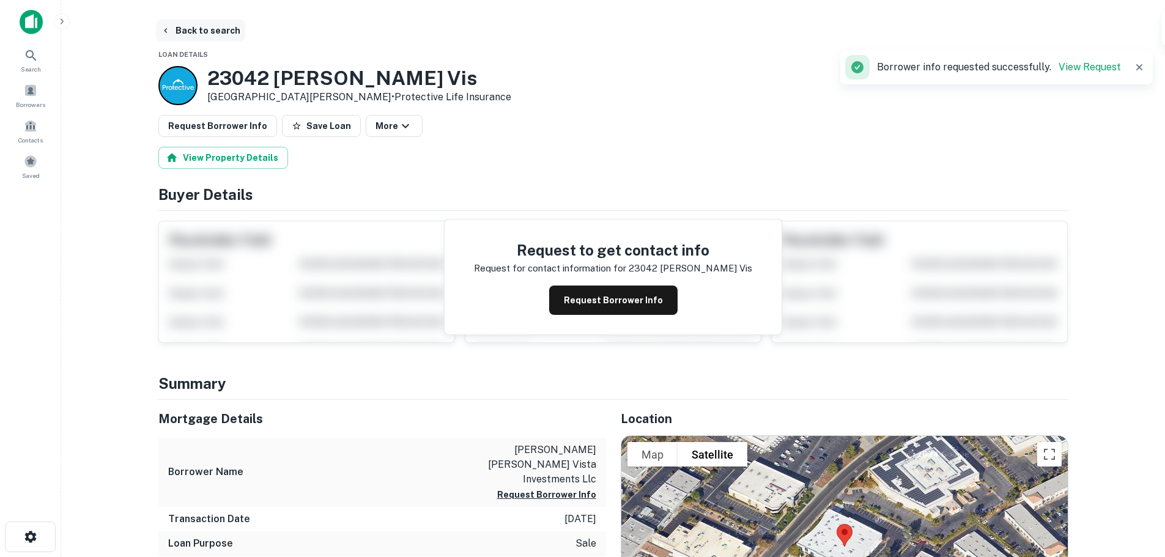
click at [169, 28] on icon "button" at bounding box center [166, 31] width 10 height 10
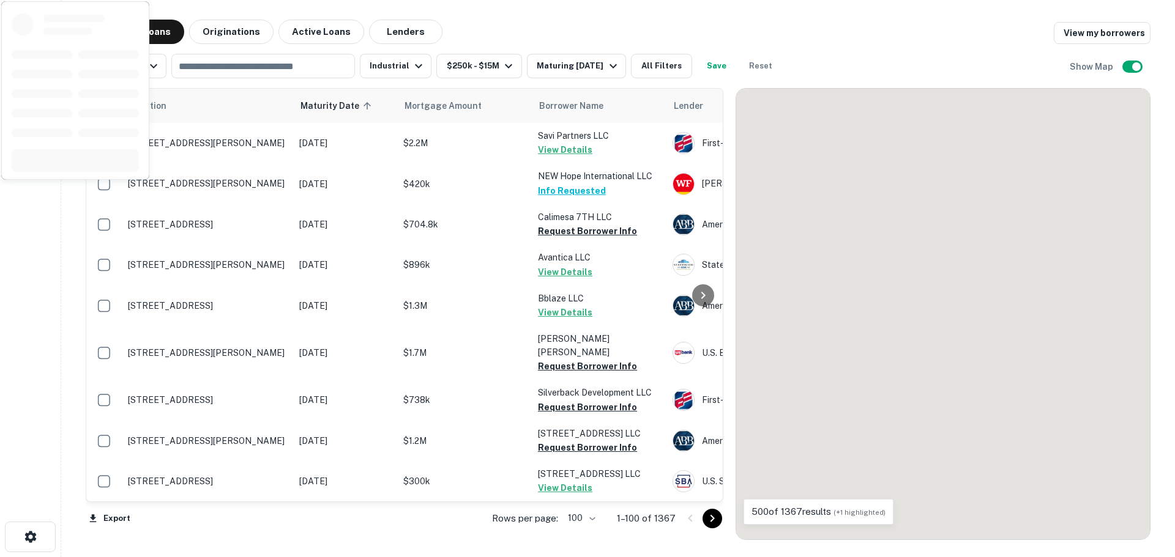
scroll to position [2334, 0]
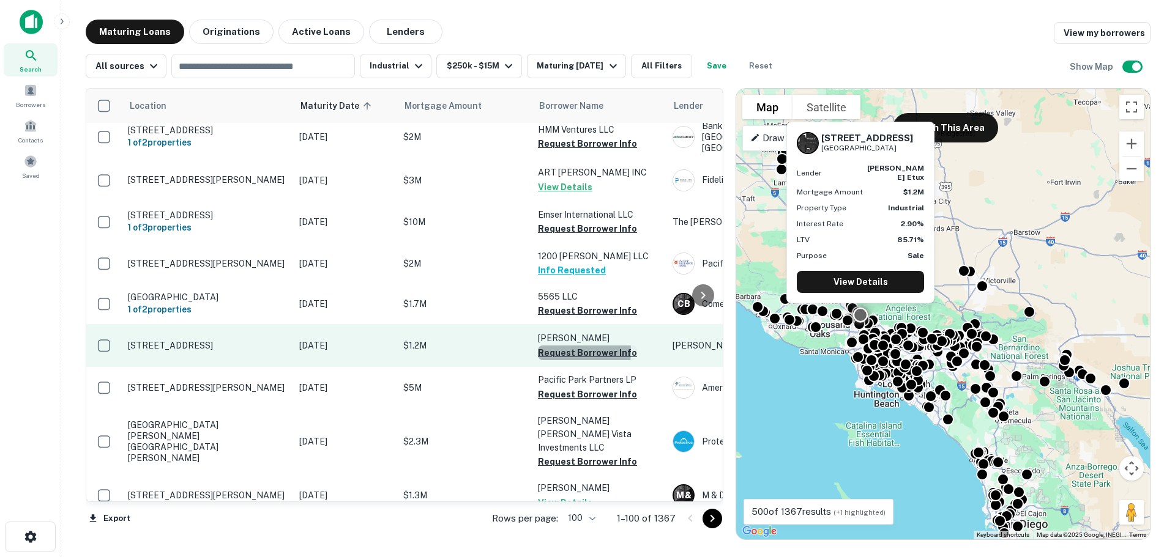
click at [555, 346] on button "Request Borrower Info" at bounding box center [587, 353] width 99 height 15
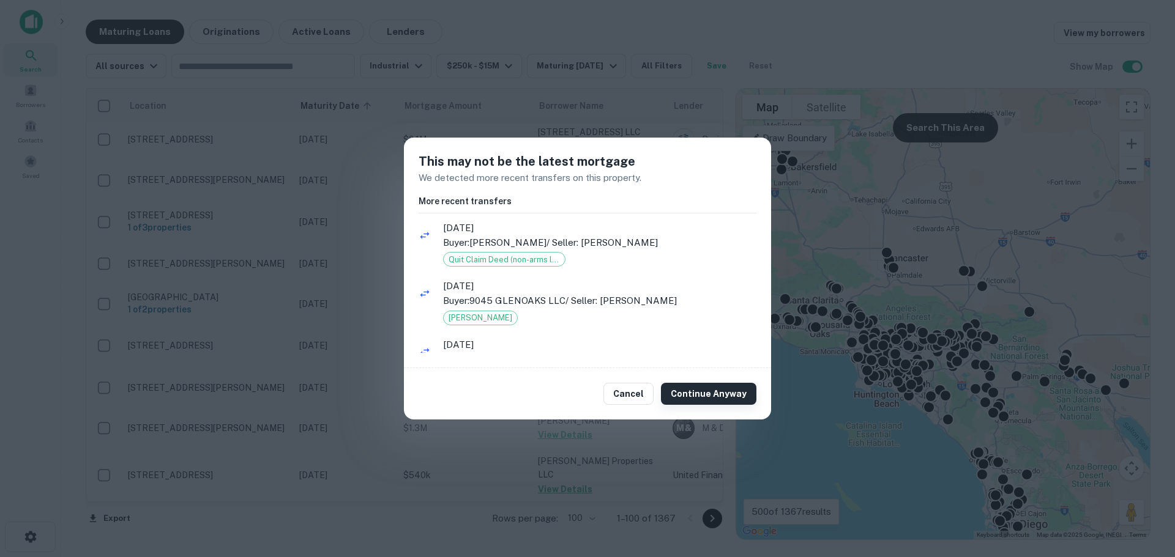
click at [707, 393] on button "Continue Anyway" at bounding box center [708, 394] width 95 height 22
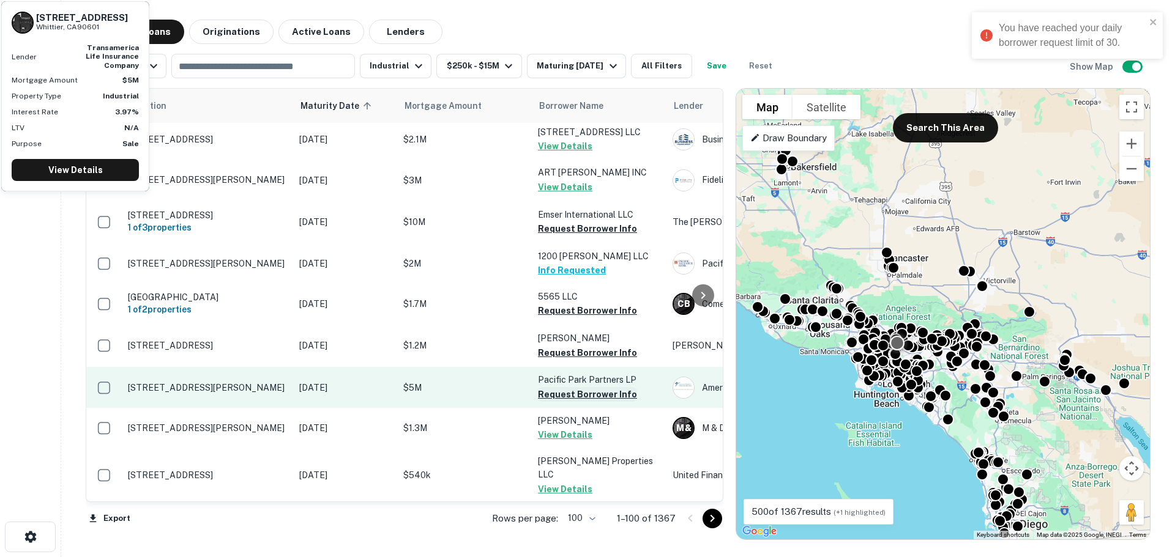
click at [574, 387] on button "Request Borrower Info" at bounding box center [587, 394] width 99 height 15
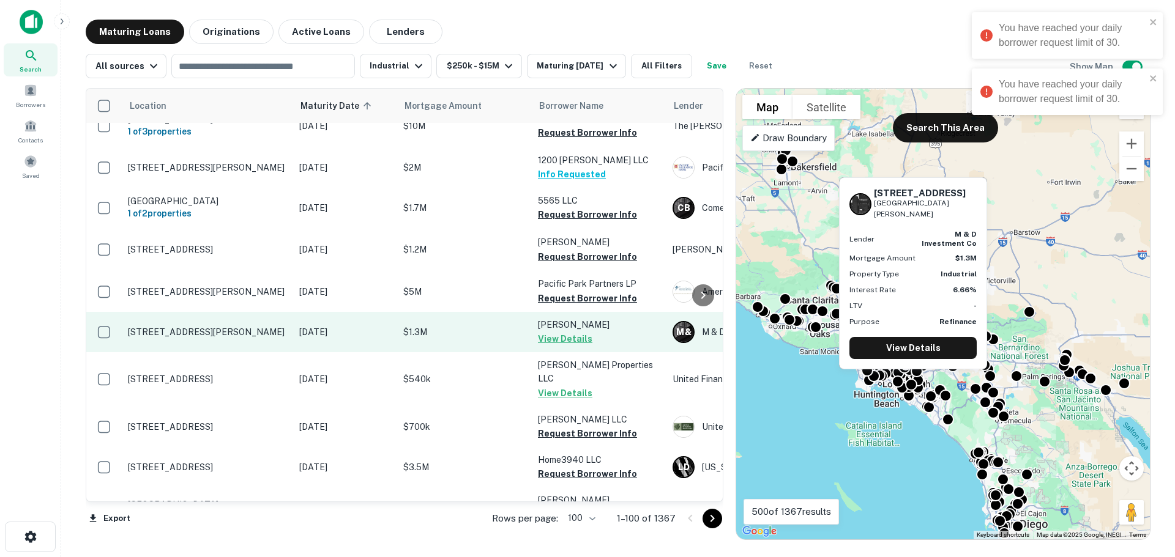
scroll to position [2456, 0]
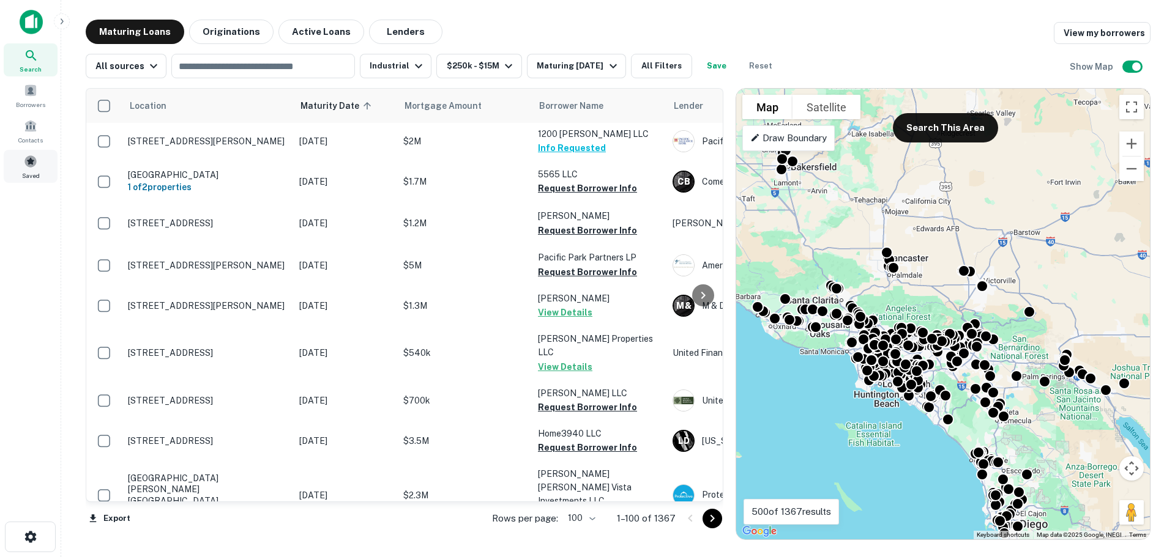
click at [29, 166] on span at bounding box center [30, 161] width 13 height 13
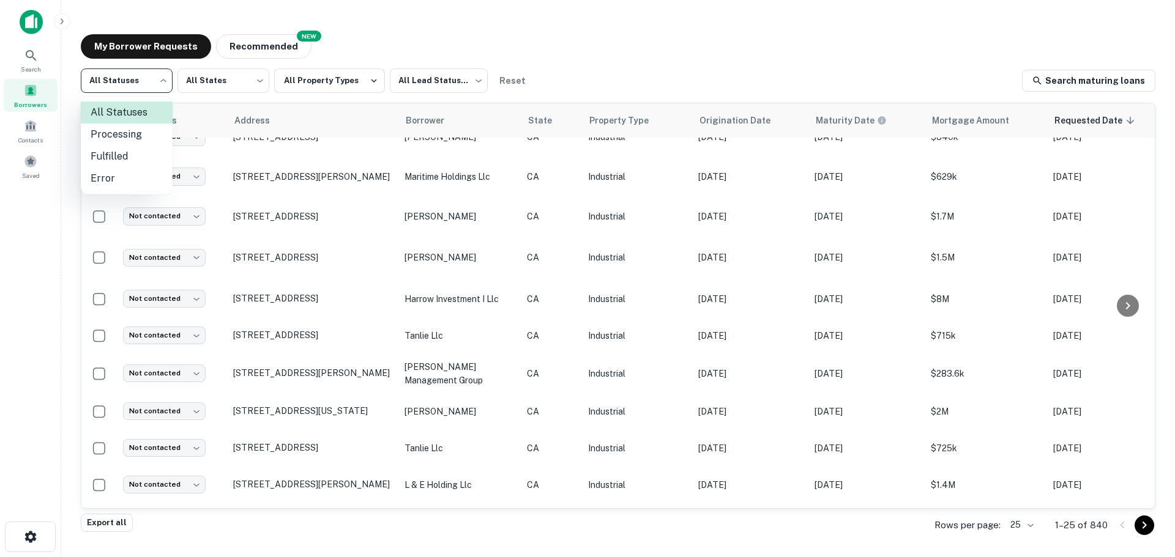
click at [149, 73] on body "Search Borrowers Contacts Saved My Borrower Requests NEW Recommended All Status…" at bounding box center [587, 278] width 1175 height 557
click at [134, 132] on li "Processing" at bounding box center [127, 135] width 92 height 22
type input "**********"
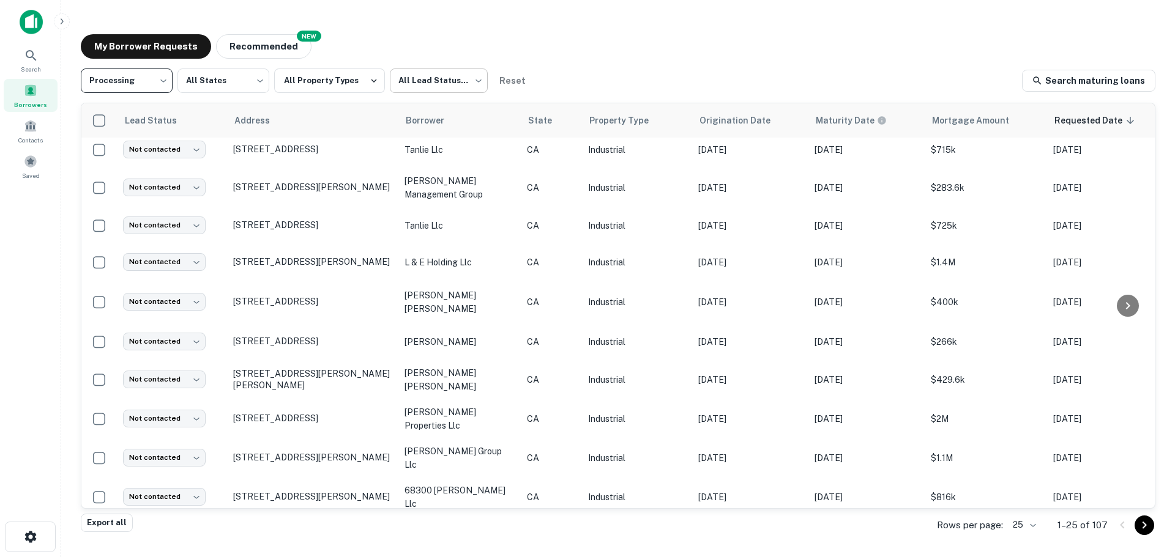
click at [449, 81] on body "**********" at bounding box center [587, 278] width 1175 height 557
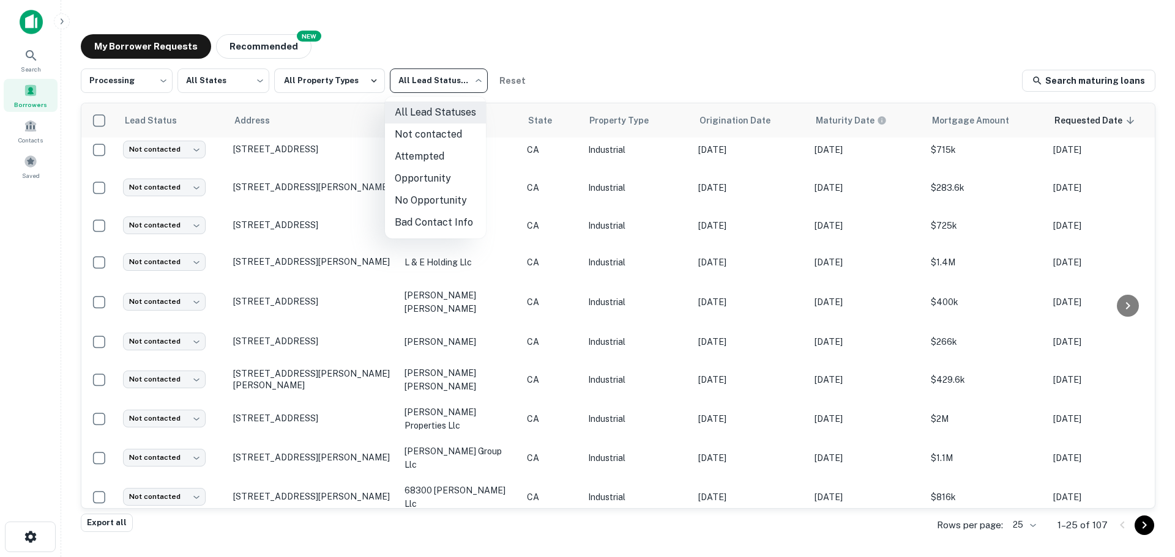
click at [589, 56] on div at bounding box center [587, 278] width 1175 height 557
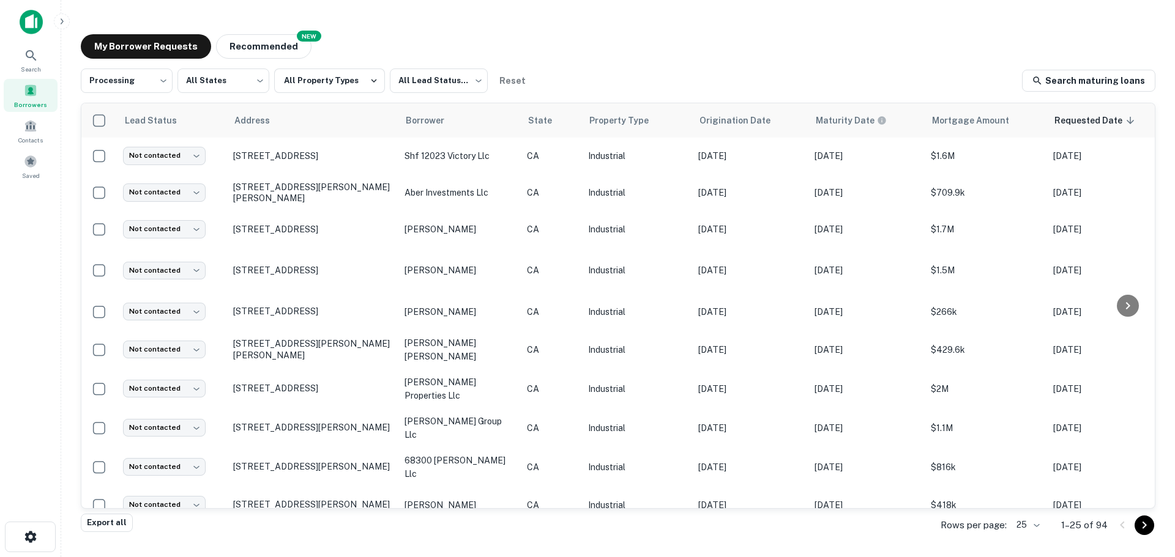
click at [450, 43] on div "My Borrower Requests NEW Recommended" at bounding box center [618, 46] width 1074 height 24
click at [611, 49] on div "My Borrower Requests NEW Recommended" at bounding box center [618, 46] width 1074 height 24
click at [575, 81] on div "**********" at bounding box center [618, 81] width 1074 height 24
click at [581, 58] on div "My Borrower Requests NEW Recommended" at bounding box center [618, 46] width 1074 height 24
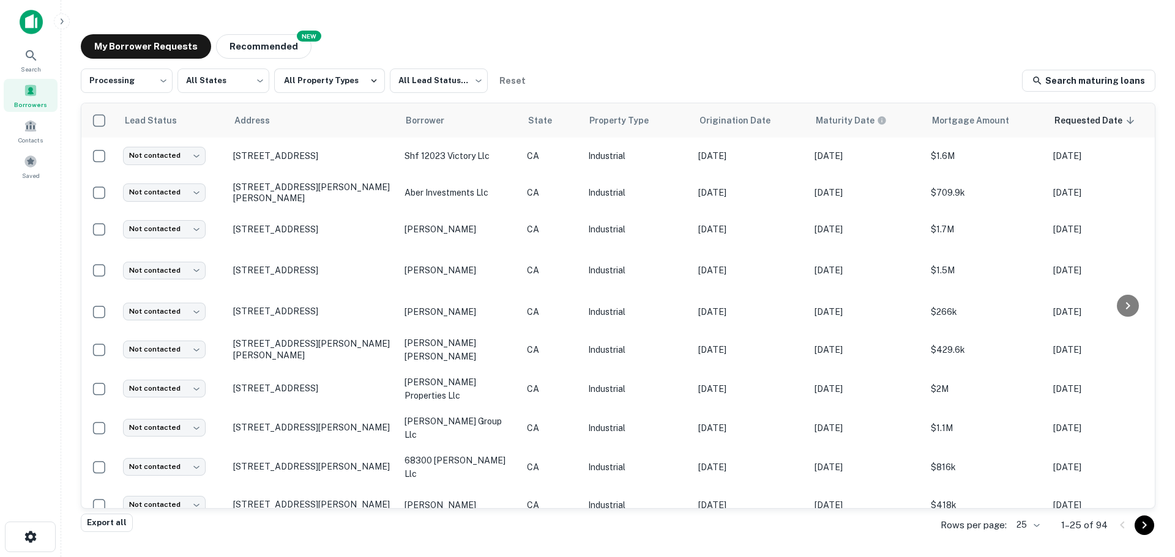
click at [581, 58] on div "My Borrower Requests NEW Recommended" at bounding box center [618, 46] width 1074 height 24
